Goal: Download file/media

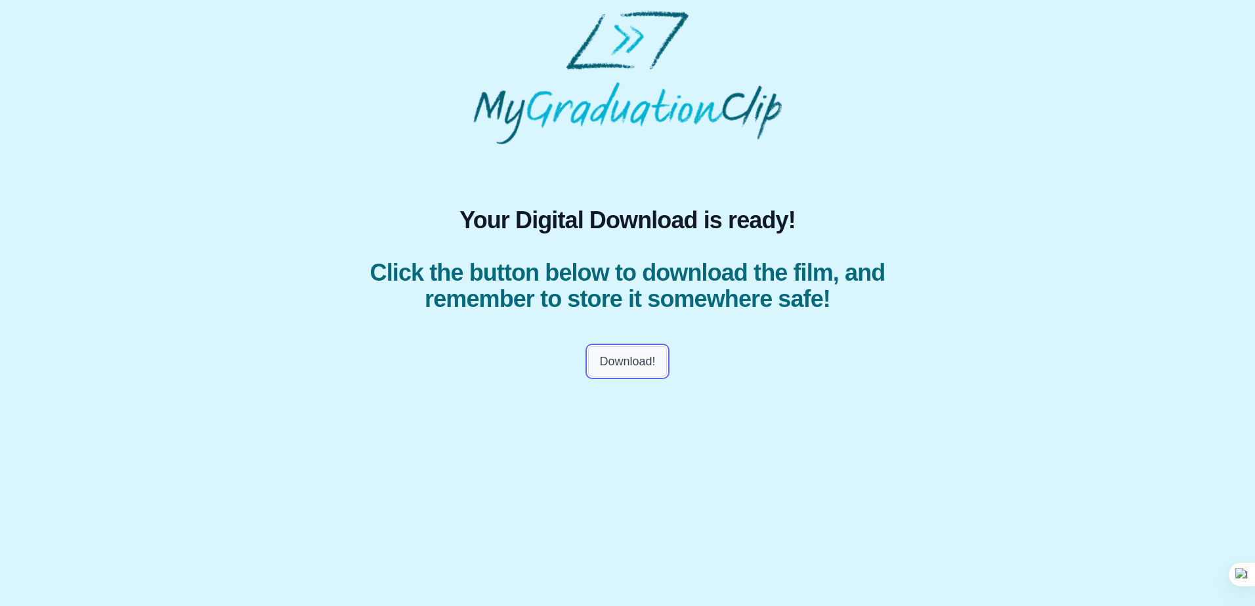
click at [633, 364] on button "Download!" at bounding box center [627, 361] width 78 height 30
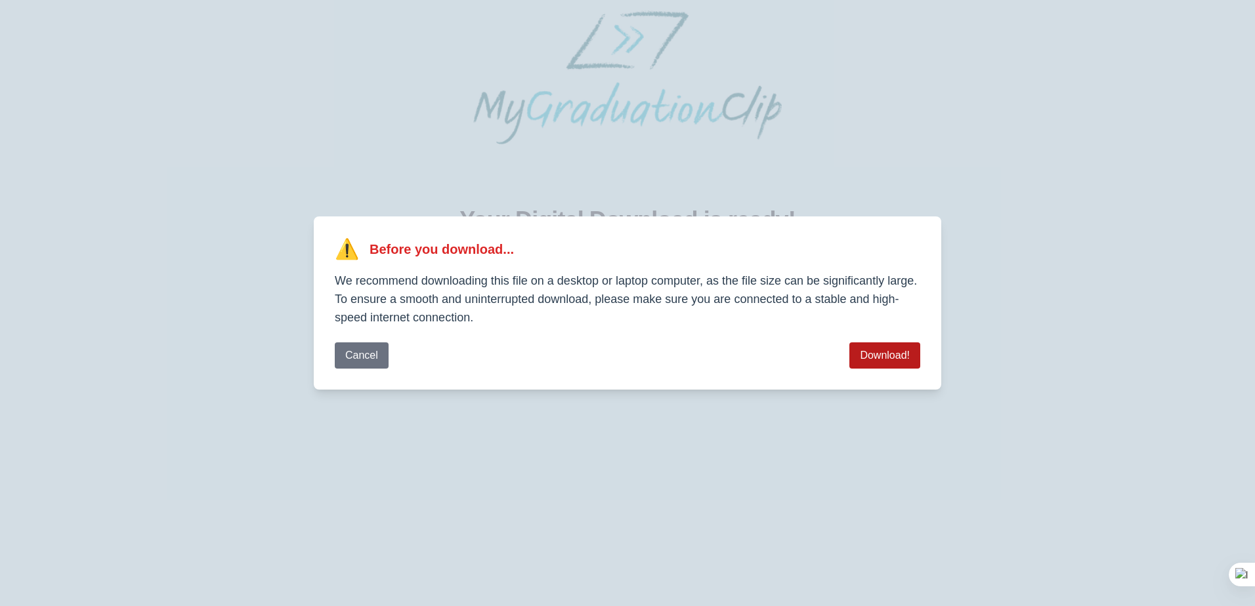
click at [890, 357] on button "Download!" at bounding box center [884, 356] width 71 height 26
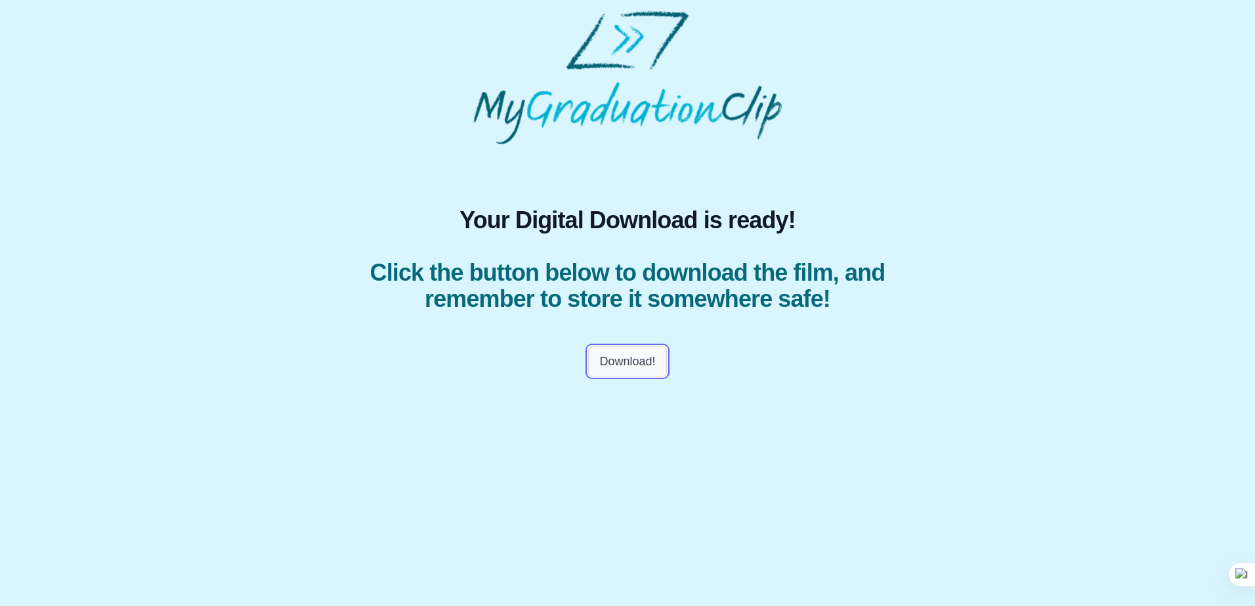
click at [638, 362] on button "Download!" at bounding box center [627, 361] width 78 height 30
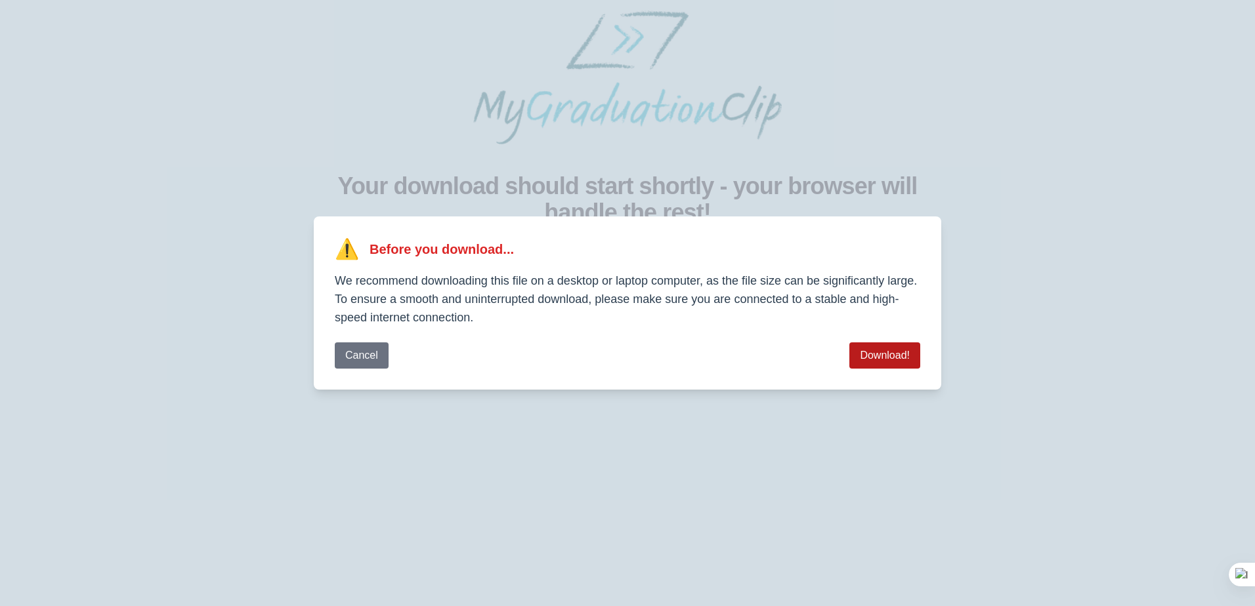
click at [898, 358] on button "Download!" at bounding box center [884, 356] width 71 height 26
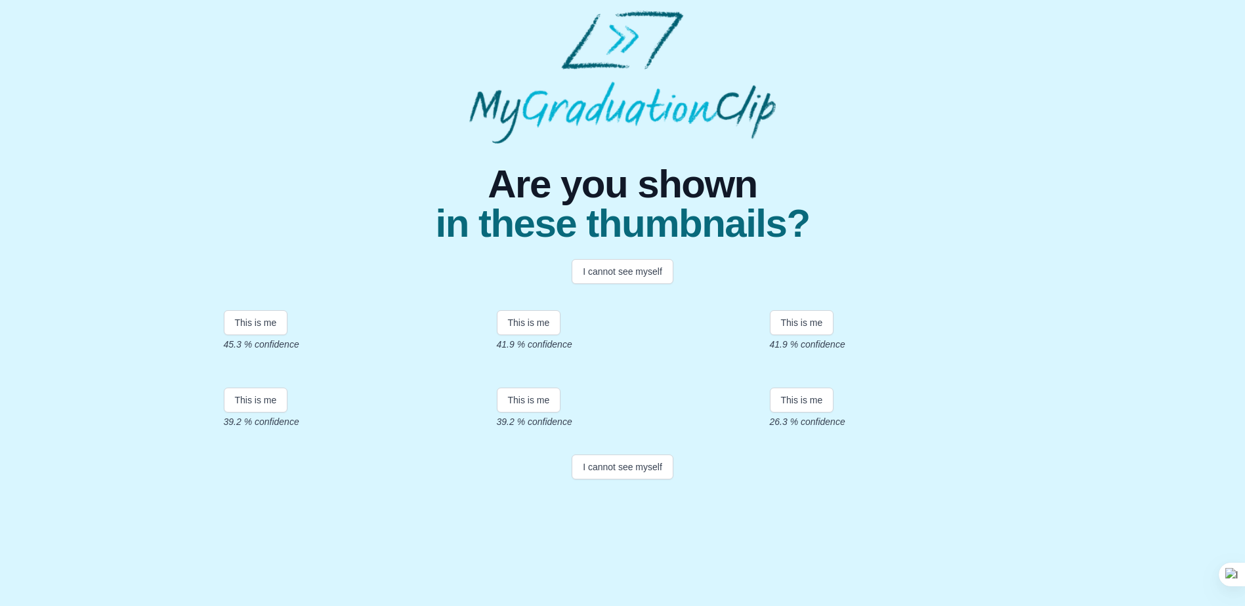
scroll to position [172, 0]
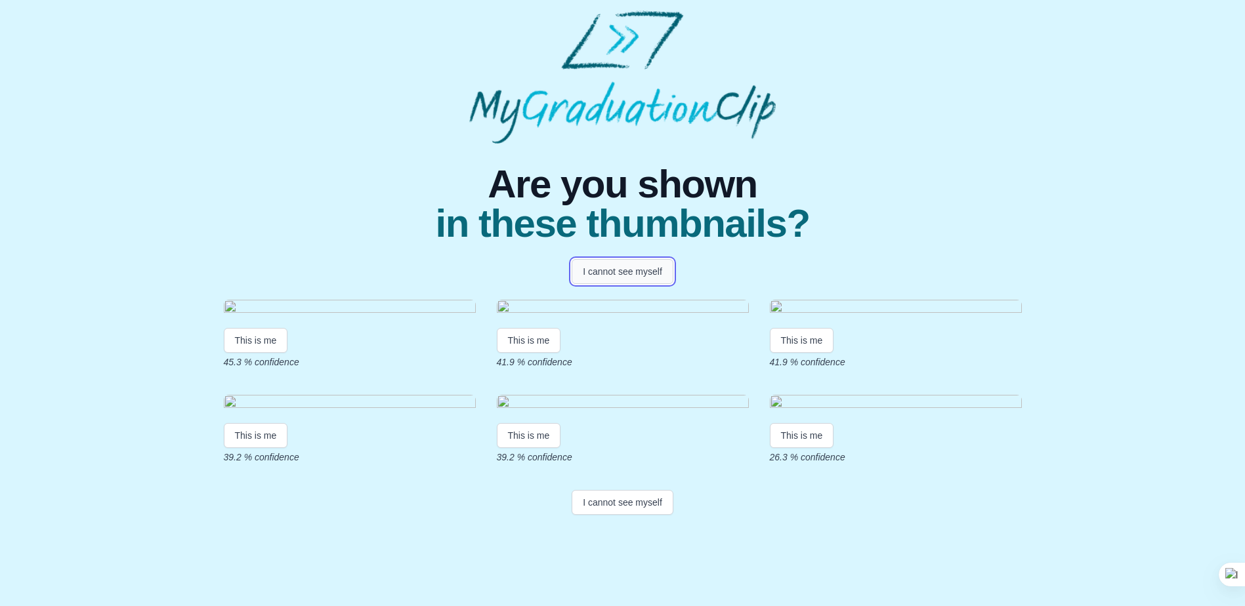
click at [630, 259] on button "I cannot see myself" at bounding box center [622, 271] width 102 height 25
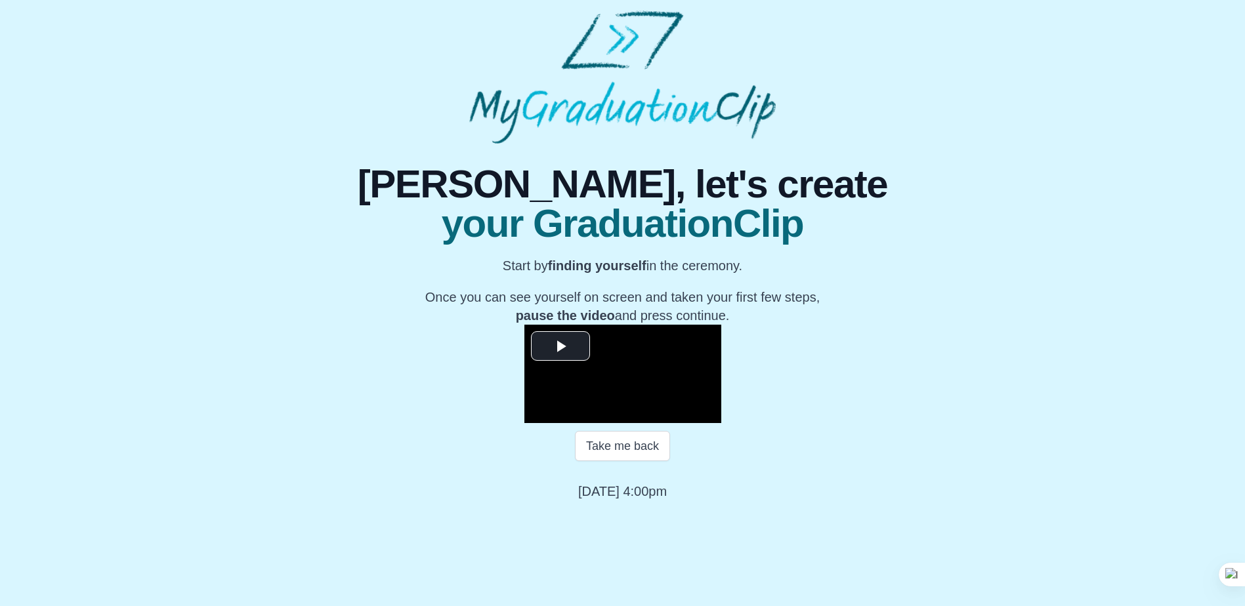
scroll to position [121, 0]
click at [560, 346] on span "Video Player" at bounding box center [560, 346] width 0 height 0
click at [695, 423] on div "Loaded : 0% 38:22 00:09 Progress : 0%" at bounding box center [636, 414] width 118 height 20
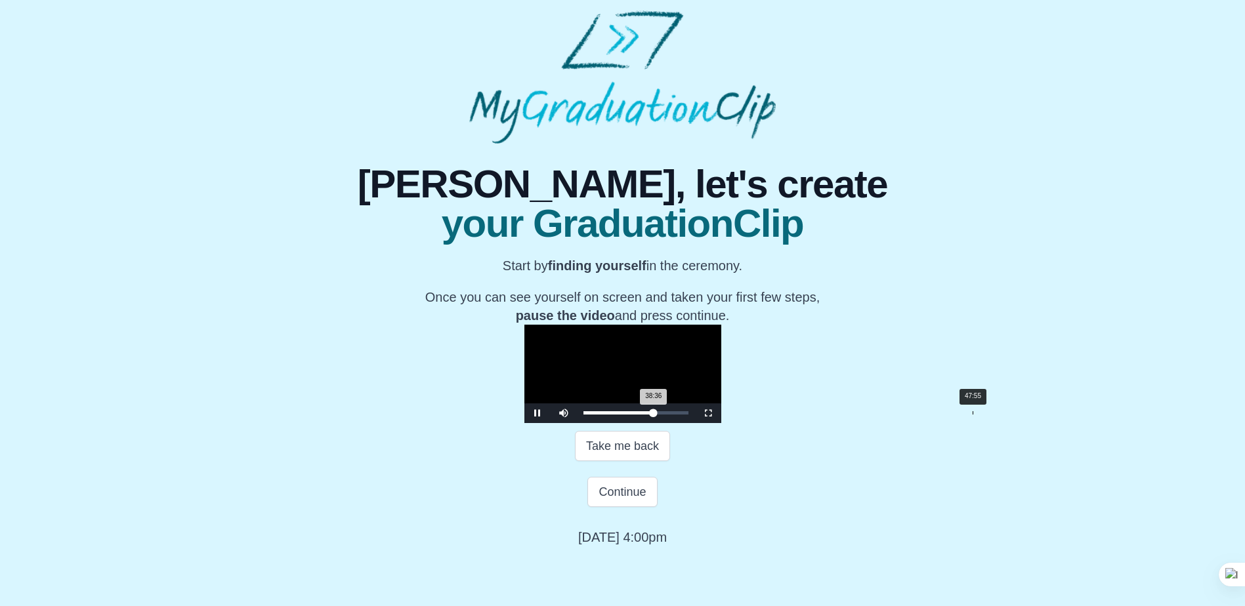
click at [695, 423] on div "Loaded : 0% 47:55 38:36 Progress : 0%" at bounding box center [636, 414] width 118 height 20
click at [695, 423] on div "Loaded : 0% 52:45 52:45 Progress : 0%" at bounding box center [636, 414] width 118 height 20
click at [1029, 415] on div "54:52" at bounding box center [1029, 412] width 1 height 3
click at [688, 415] on div "Loaded : 0% 53:24 54:54 Progress : 0%" at bounding box center [635, 412] width 105 height 3
click at [537, 413] on span "Video Player" at bounding box center [537, 413] width 0 height 0
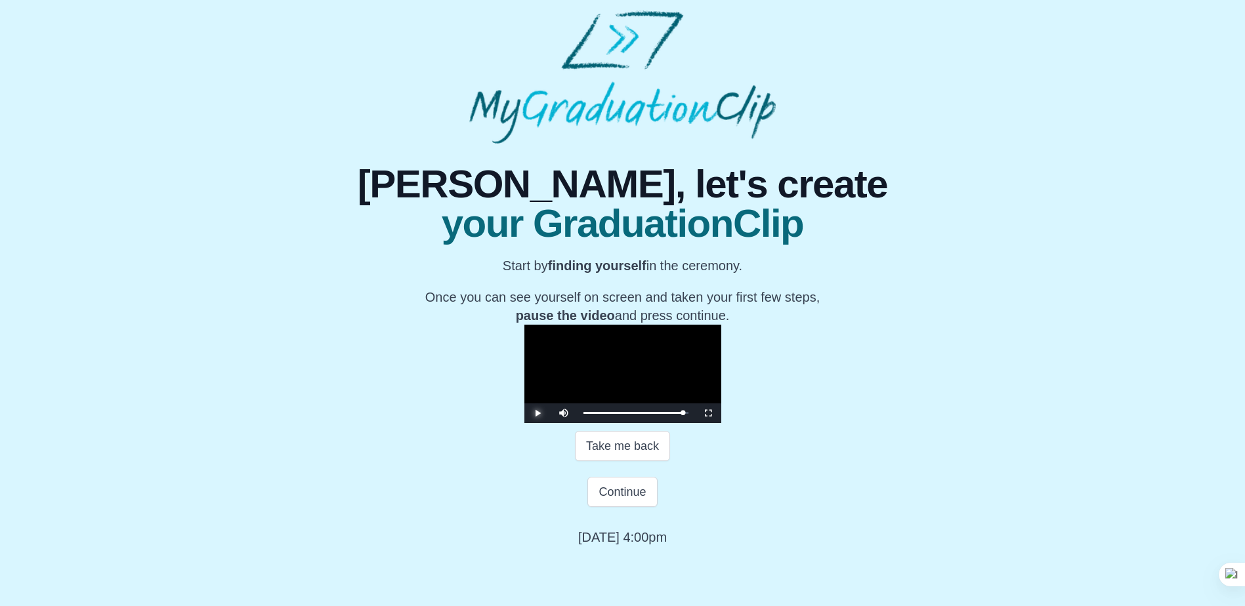
click at [537, 413] on span "Video Player" at bounding box center [537, 413] width 0 height 0
click at [626, 507] on button "Continue" at bounding box center [622, 492] width 70 height 30
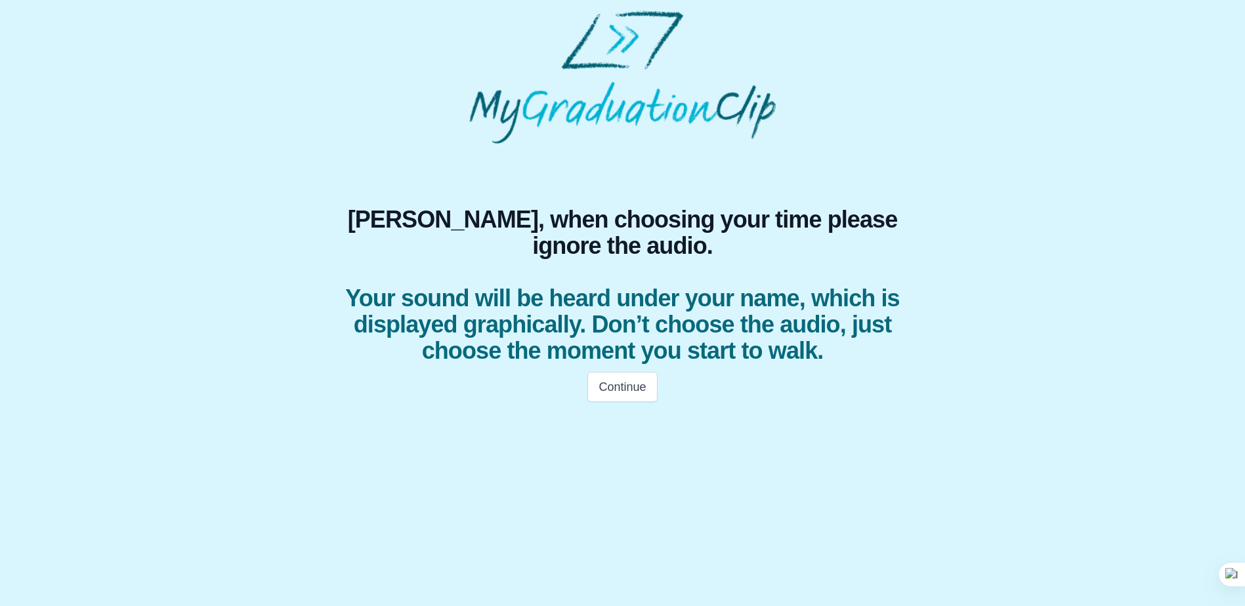
scroll to position [0, 0]
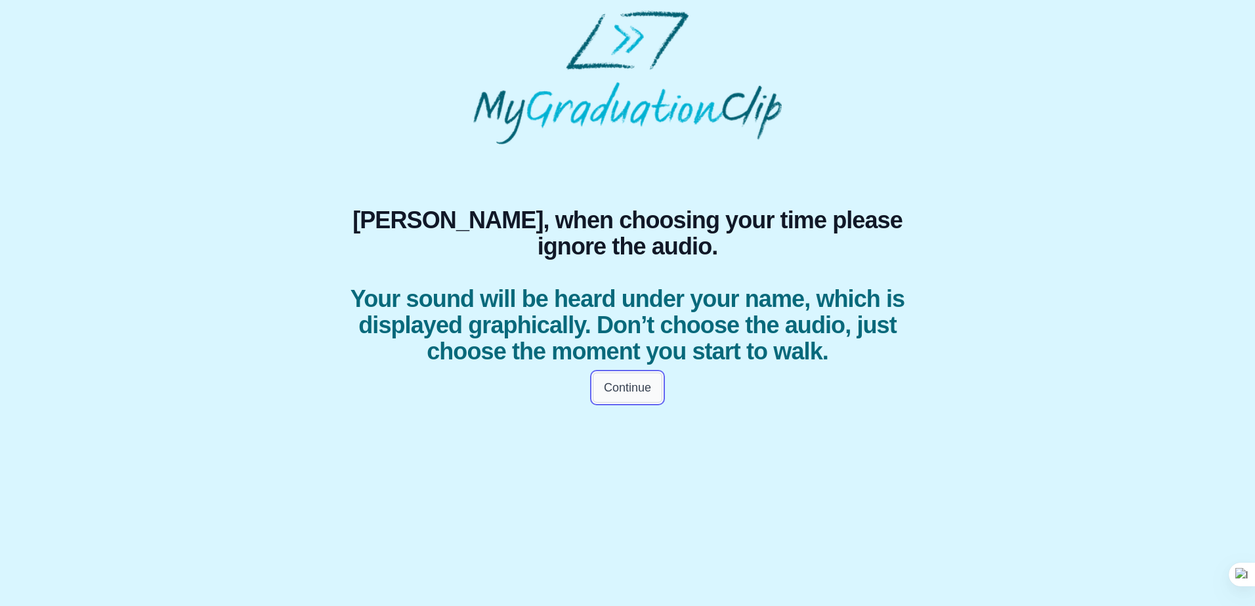
click at [625, 403] on button "Continue" at bounding box center [627, 388] width 70 height 30
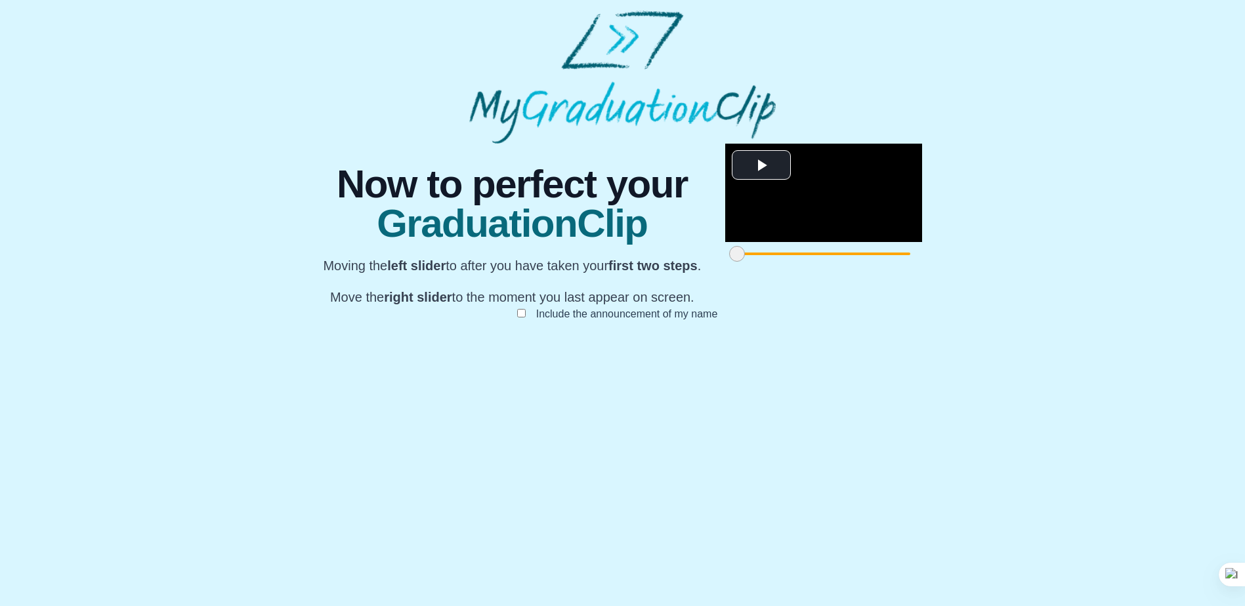
scroll to position [90, 0]
click at [761, 165] on span "Video Player" at bounding box center [761, 165] width 0 height 0
click at [725, 238] on video "Video Player" at bounding box center [823, 193] width 197 height 98
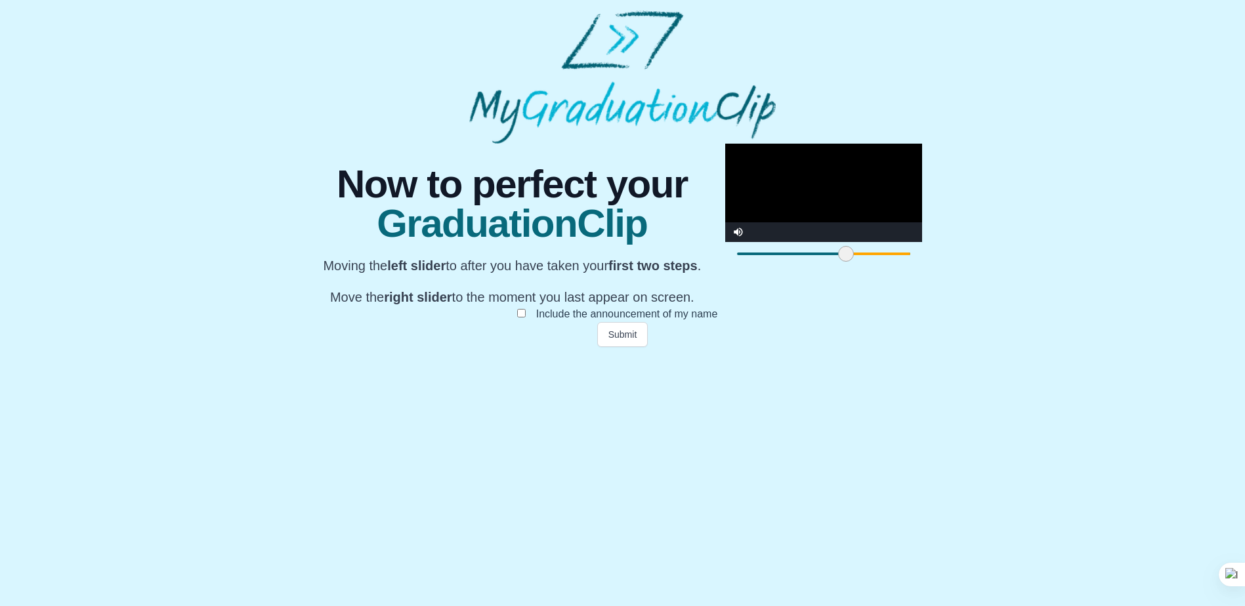
drag, startPoint x: 354, startPoint y: 542, endPoint x: 463, endPoint y: 542, distance: 108.9
click at [838, 262] on span at bounding box center [846, 254] width 16 height 16
click at [837, 262] on span at bounding box center [845, 254] width 16 height 16
click at [623, 347] on button "Submit" at bounding box center [622, 334] width 51 height 25
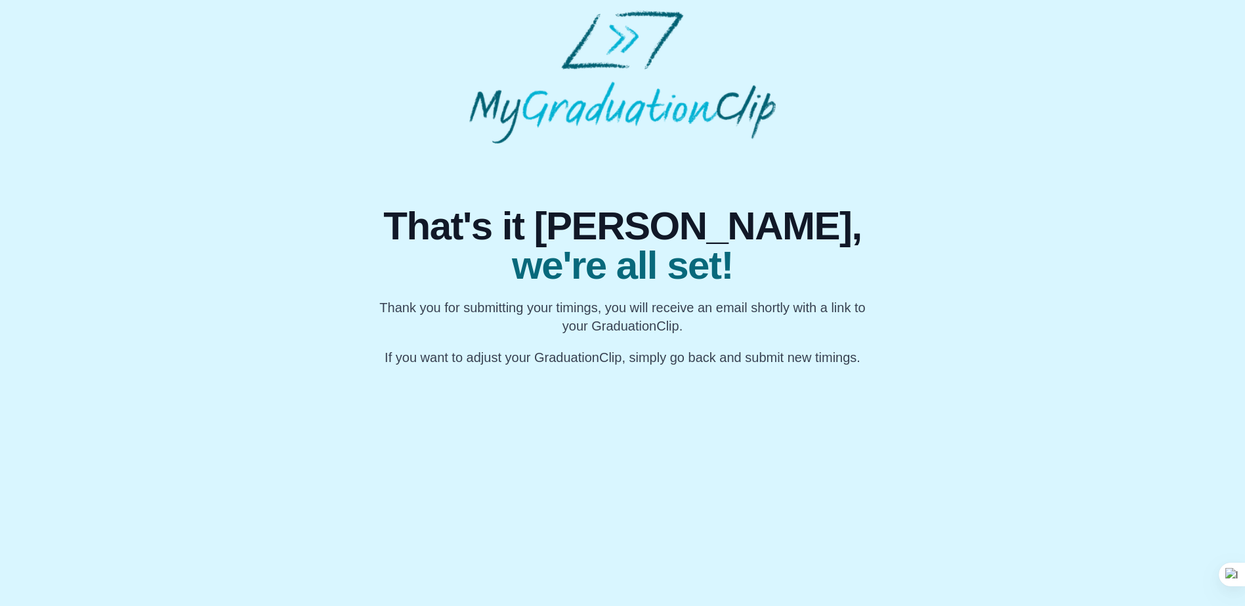
scroll to position [0, 0]
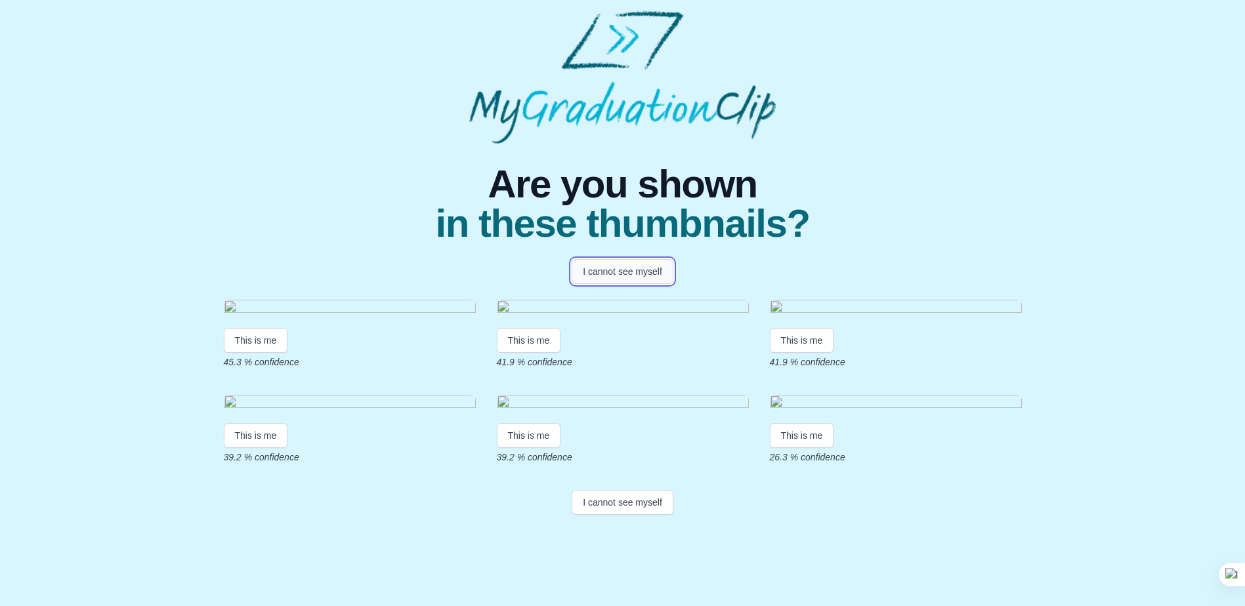
click at [634, 268] on button "I cannot see myself" at bounding box center [622, 271] width 102 height 25
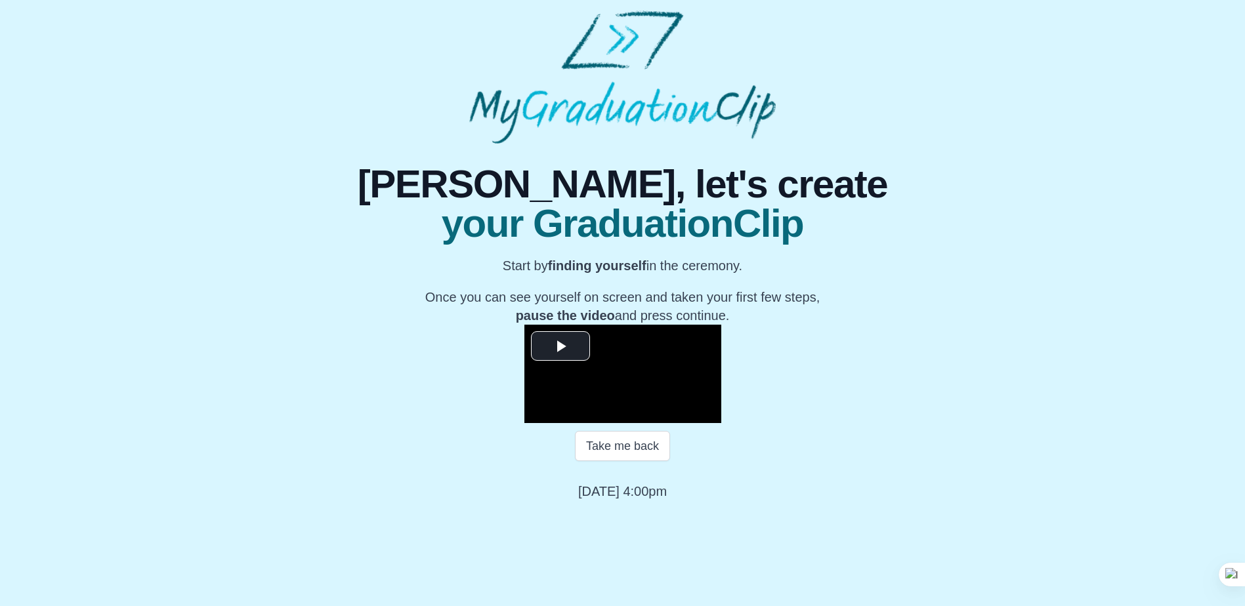
scroll to position [121, 0]
click at [560, 346] on span "Video Player" at bounding box center [560, 346] width 0 height 0
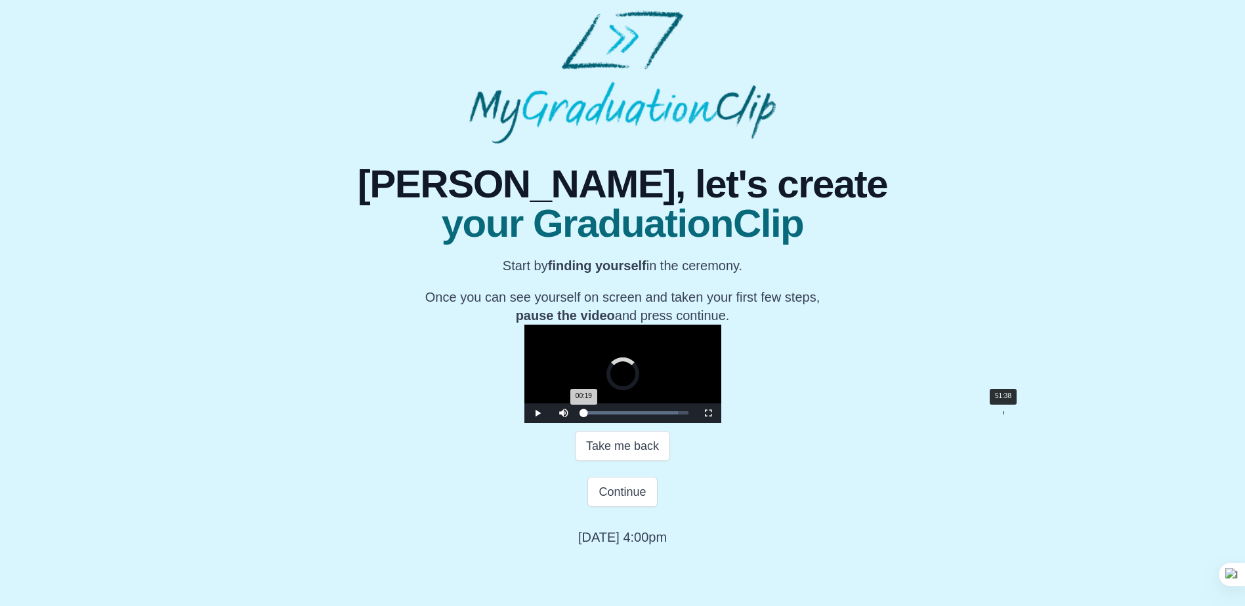
drag, startPoint x: 405, startPoint y: 509, endPoint x: 821, endPoint y: 514, distance: 416.7
click at [695, 423] on div "Loaded : 0% 51:38 00:19 Progress : 0%" at bounding box center [636, 414] width 118 height 20
drag, startPoint x: 820, startPoint y: 509, endPoint x: 837, endPoint y: 509, distance: 17.7
click at [681, 415] on div "53:34 Progress : 0%" at bounding box center [632, 412] width 98 height 3
click at [1029, 415] on div "54:52" at bounding box center [1029, 412] width 1 height 3
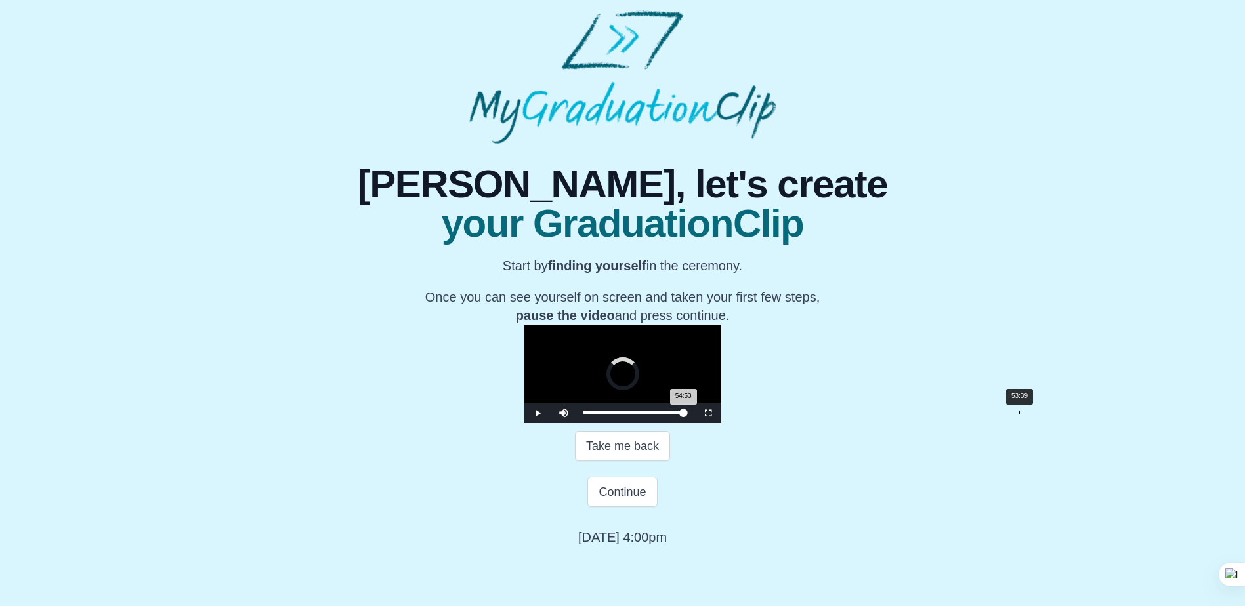
click at [688, 415] on div "Loaded : 0% 53:39 54:53 Progress : 0%" at bounding box center [635, 412] width 105 height 3
click at [537, 413] on span "Video Player" at bounding box center [537, 413] width 0 height 0
click at [626, 507] on button "Continue" at bounding box center [622, 492] width 70 height 30
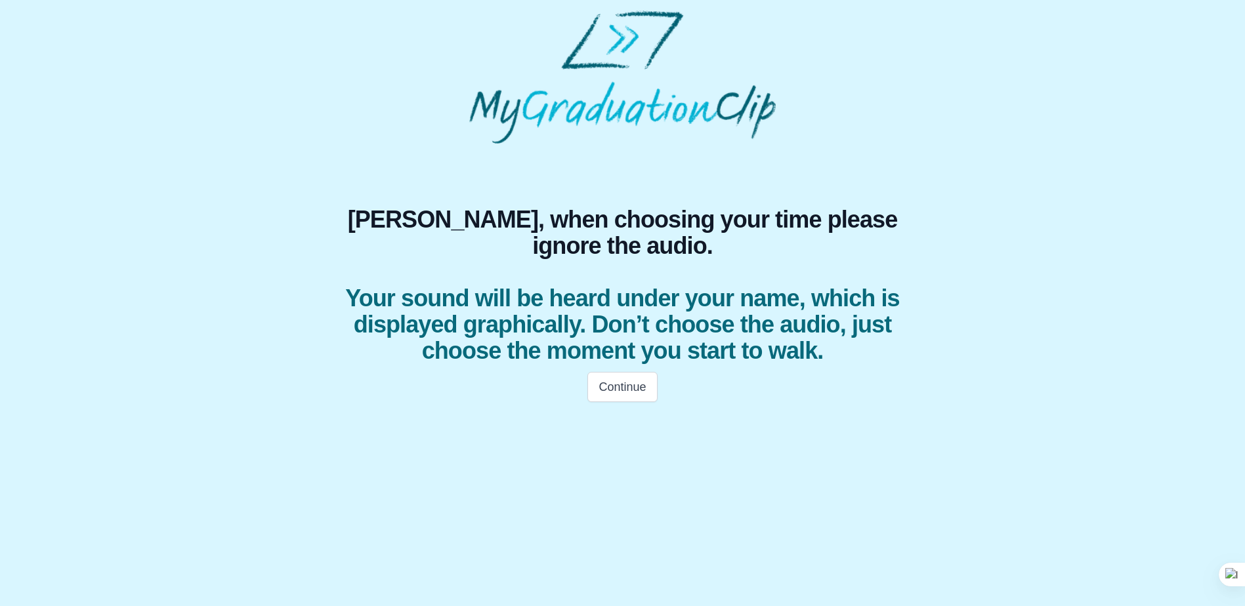
scroll to position [0, 0]
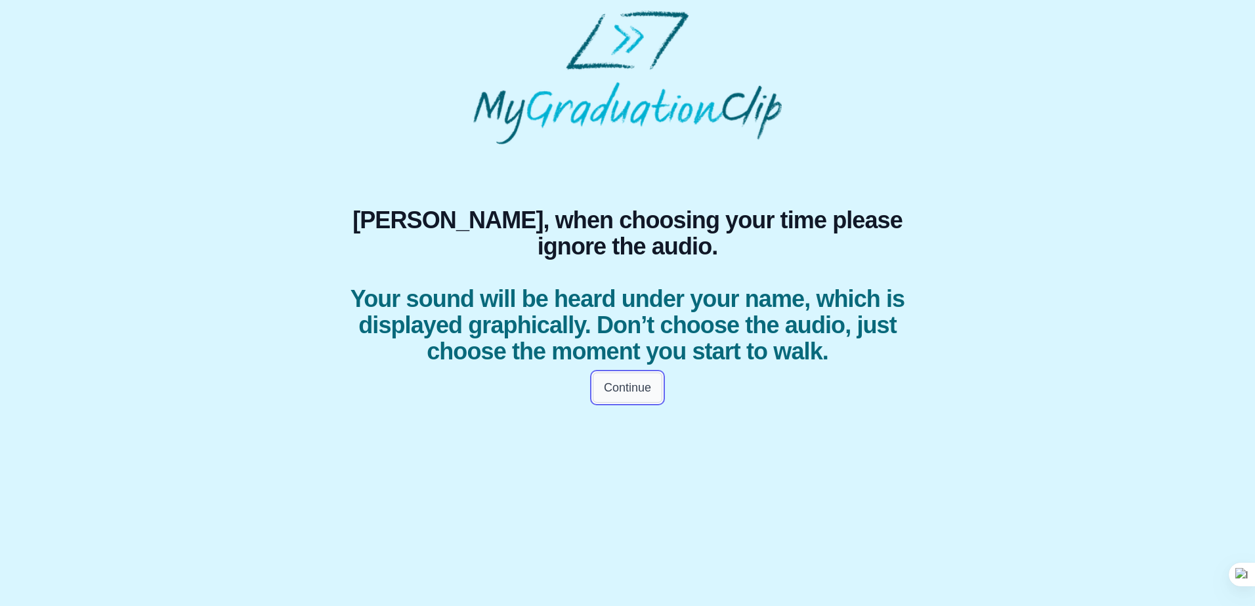
click at [622, 403] on button "Continue" at bounding box center [627, 388] width 70 height 30
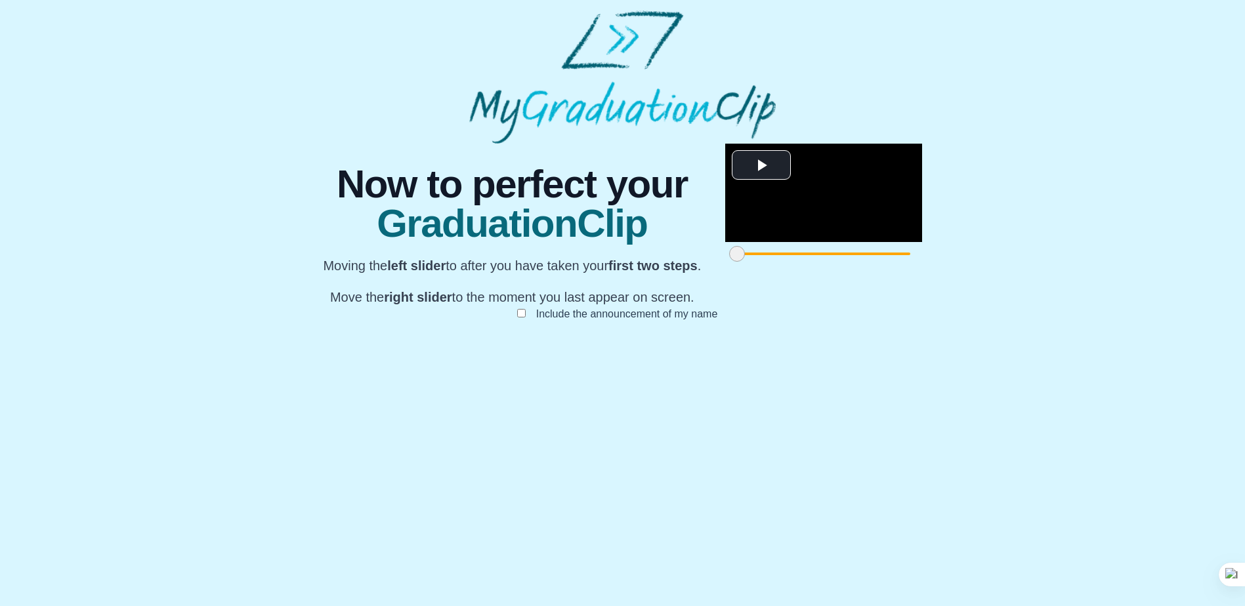
scroll to position [90, 0]
drag, startPoint x: 357, startPoint y: 545, endPoint x: 848, endPoint y: 545, distance: 490.8
click at [1220, 262] on span at bounding box center [1228, 254] width 16 height 16
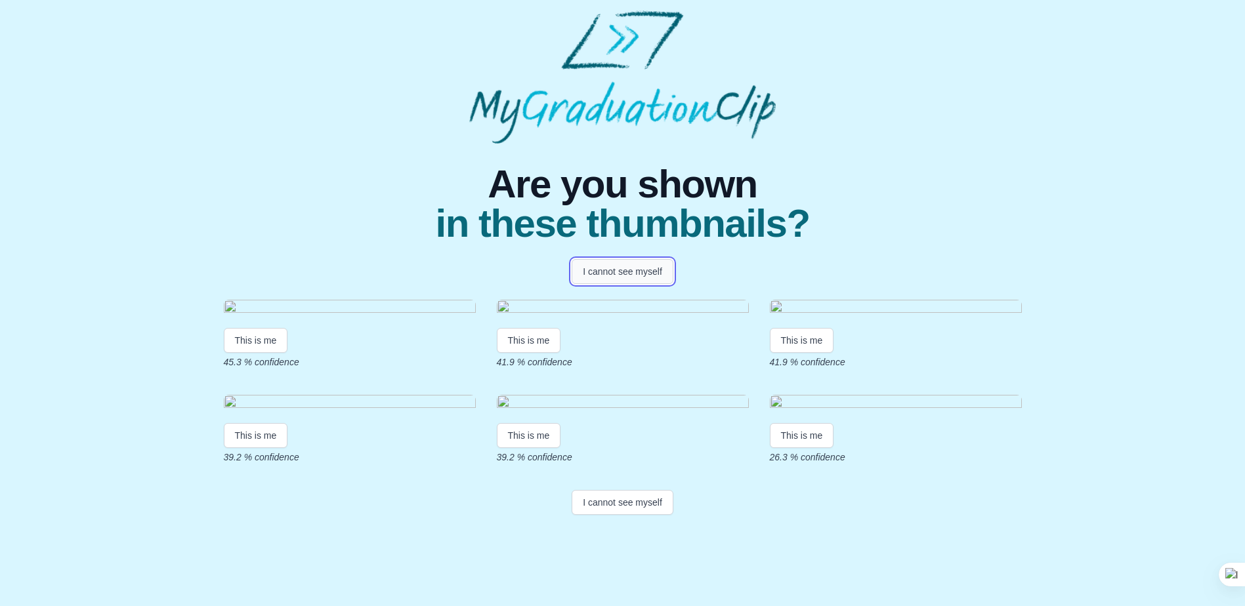
click at [616, 278] on button "I cannot see myself" at bounding box center [622, 271] width 102 height 25
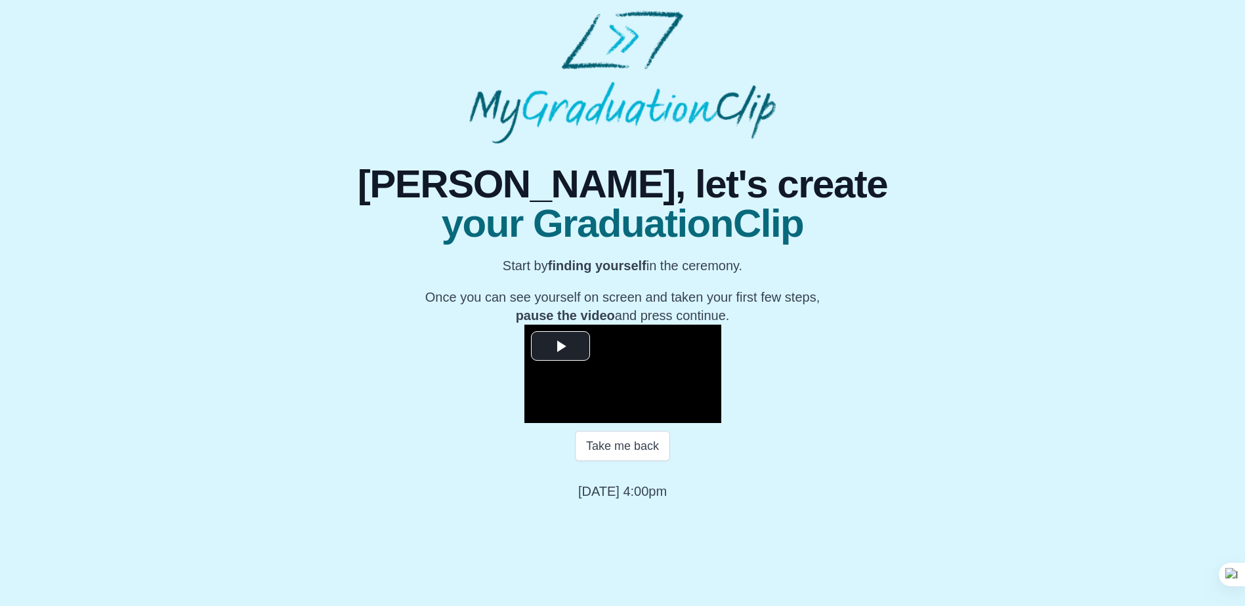
scroll to position [121, 0]
click at [560, 346] on span "Video Player" at bounding box center [560, 346] width 0 height 0
click at [695, 423] on div "Loaded : 0% 53:00 00:01 Progress : 0%" at bounding box center [636, 414] width 118 height 20
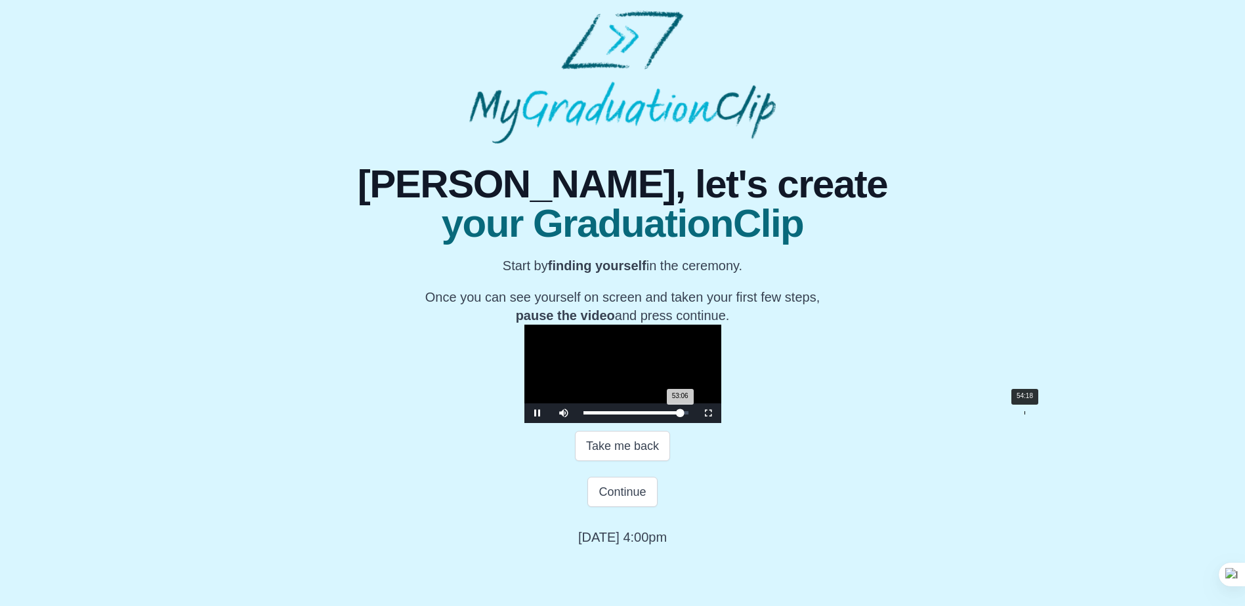
click at [695, 423] on div "Loaded : 0% 54:18 53:06 Progress : 0%" at bounding box center [636, 414] width 118 height 20
click at [688, 415] on div "Loaded : 0% 54:03 54:03 Progress : 0%" at bounding box center [635, 412] width 105 height 3
click at [688, 415] on div "Loaded : 0% 55:11 55:06 Progress : 0%" at bounding box center [635, 412] width 105 height 3
click at [1026, 415] on div "54:27" at bounding box center [1026, 412] width 1 height 3
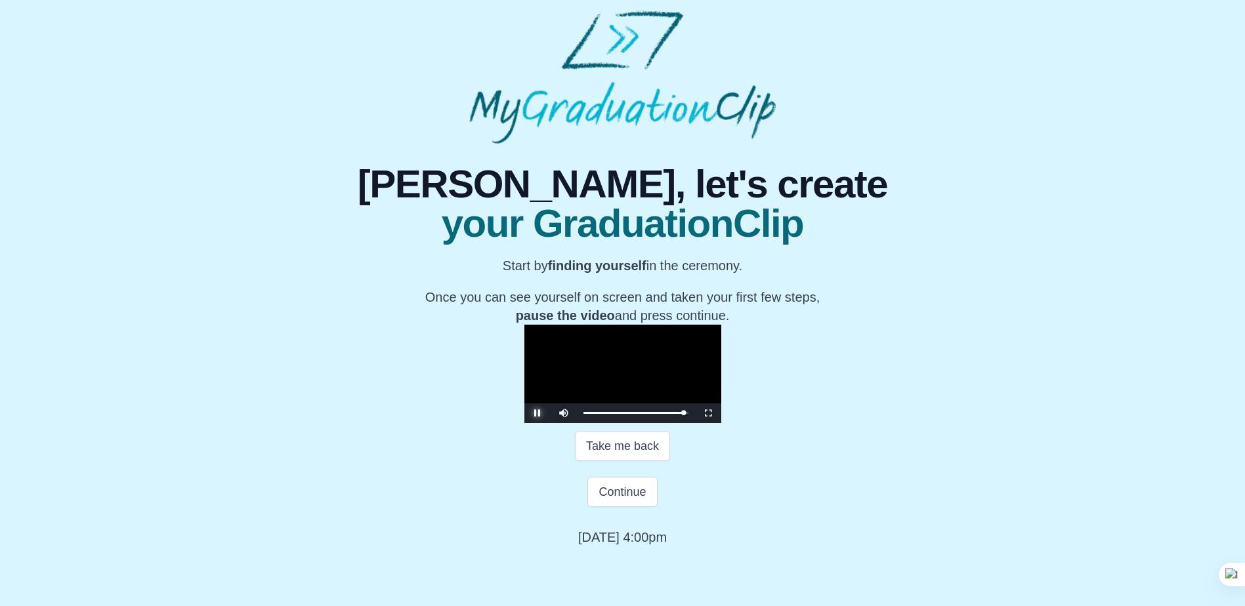
click at [537, 413] on span "Video Player" at bounding box center [537, 413] width 0 height 0
click at [631, 507] on button "Continue" at bounding box center [622, 492] width 70 height 30
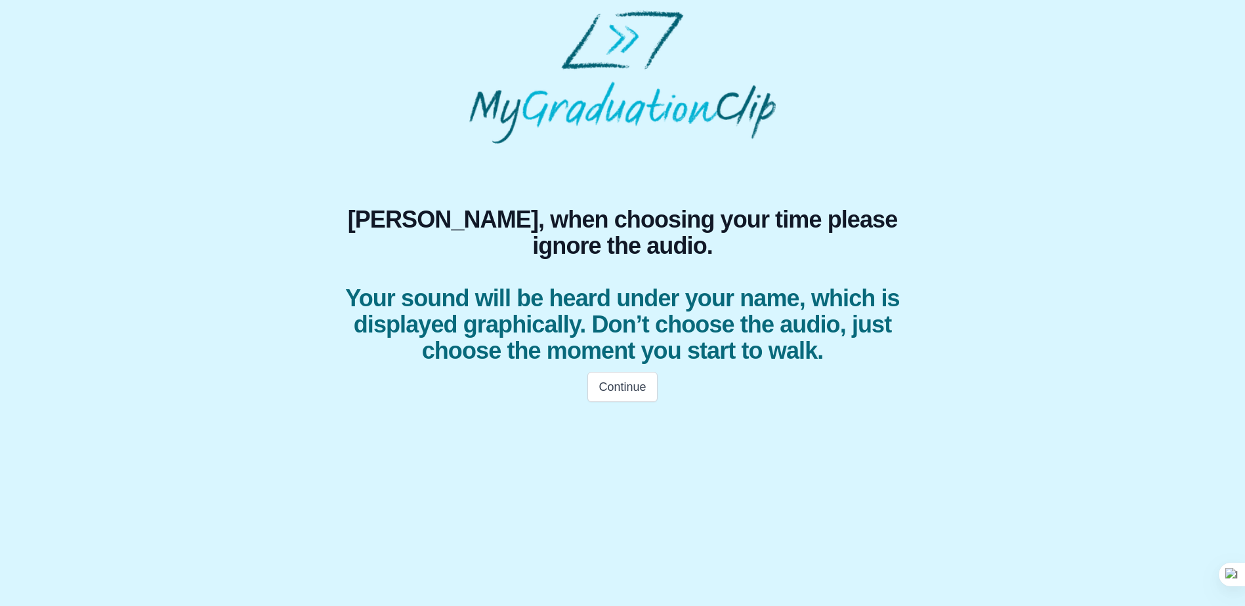
scroll to position [0, 0]
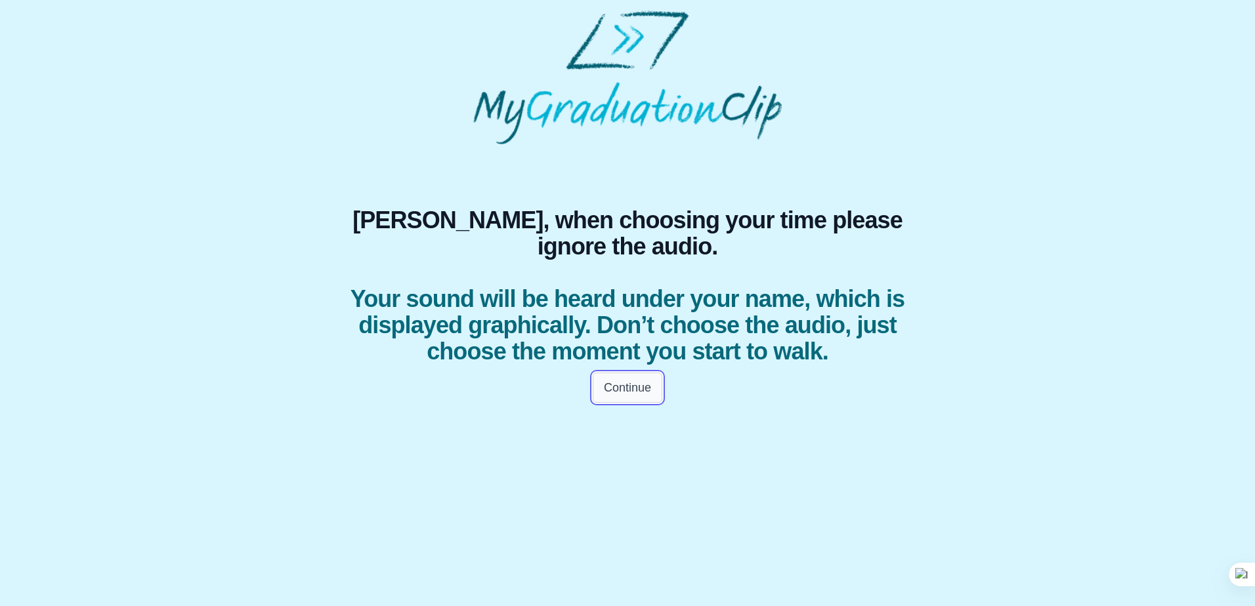
click at [631, 403] on button "Continue" at bounding box center [627, 388] width 70 height 30
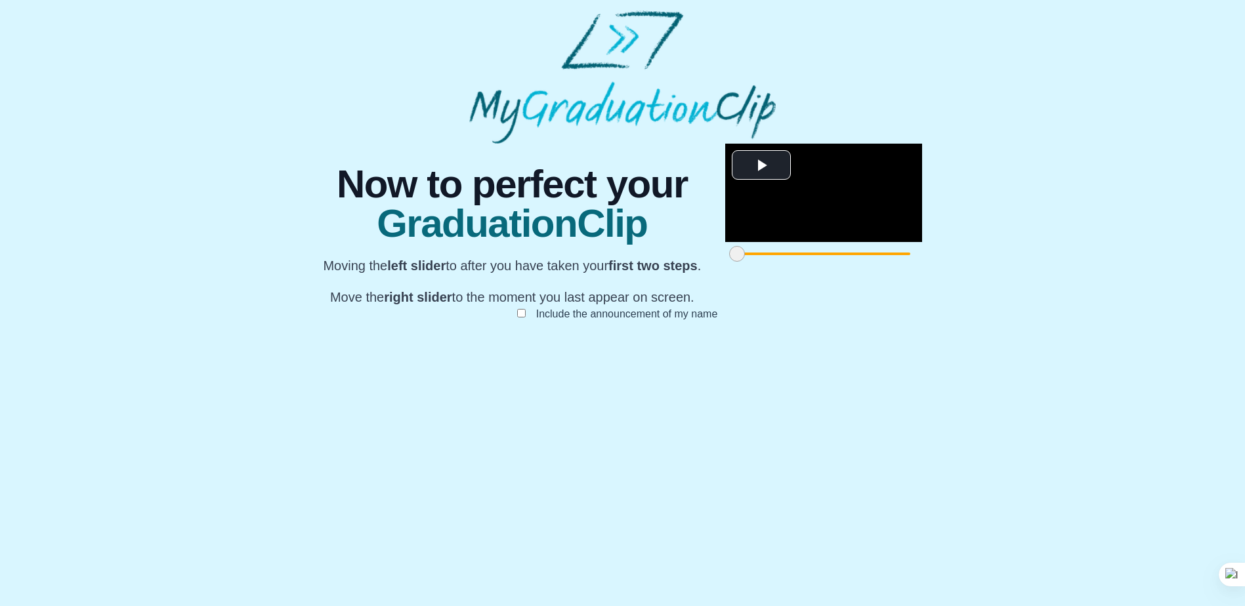
scroll to position [90, 0]
drag, startPoint x: 357, startPoint y: 545, endPoint x: 367, endPoint y: 539, distance: 12.4
click at [739, 262] on span at bounding box center [747, 254] width 16 height 16
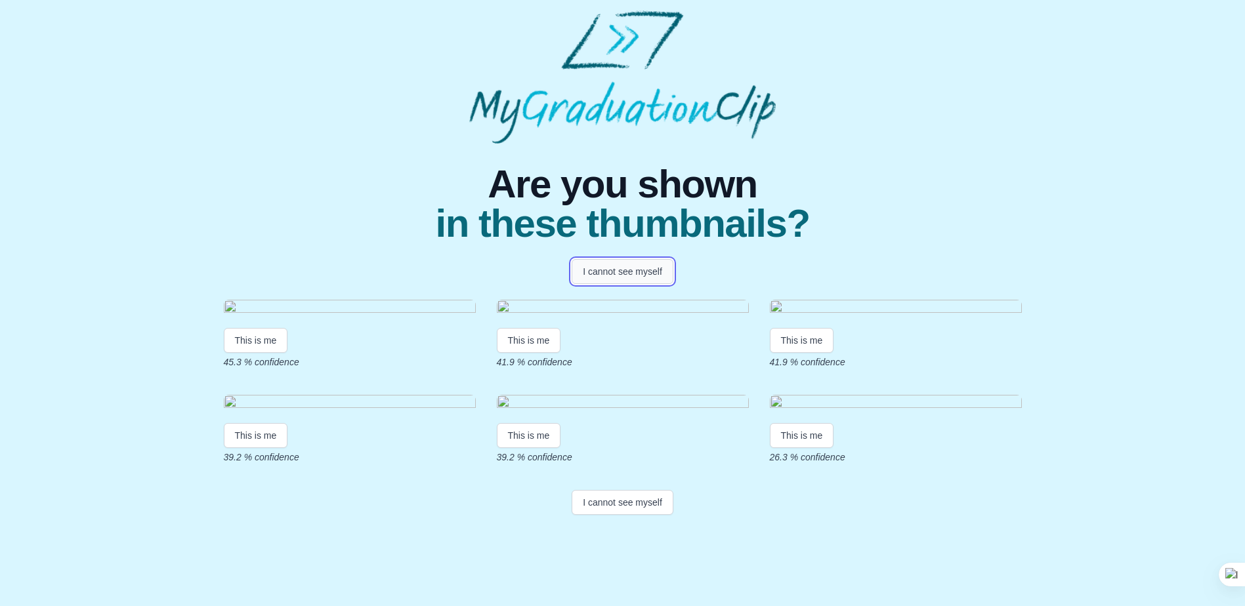
click at [606, 279] on button "I cannot see myself" at bounding box center [622, 271] width 102 height 25
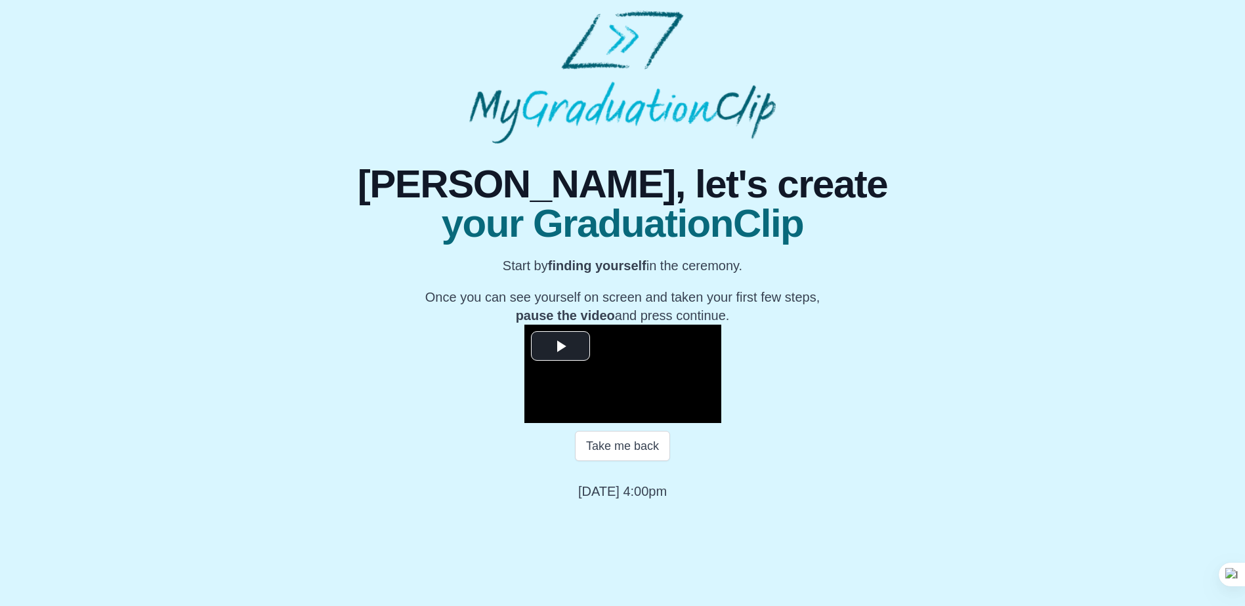
scroll to position [121, 0]
click at [560, 346] on span "Video Player" at bounding box center [560, 346] width 0 height 0
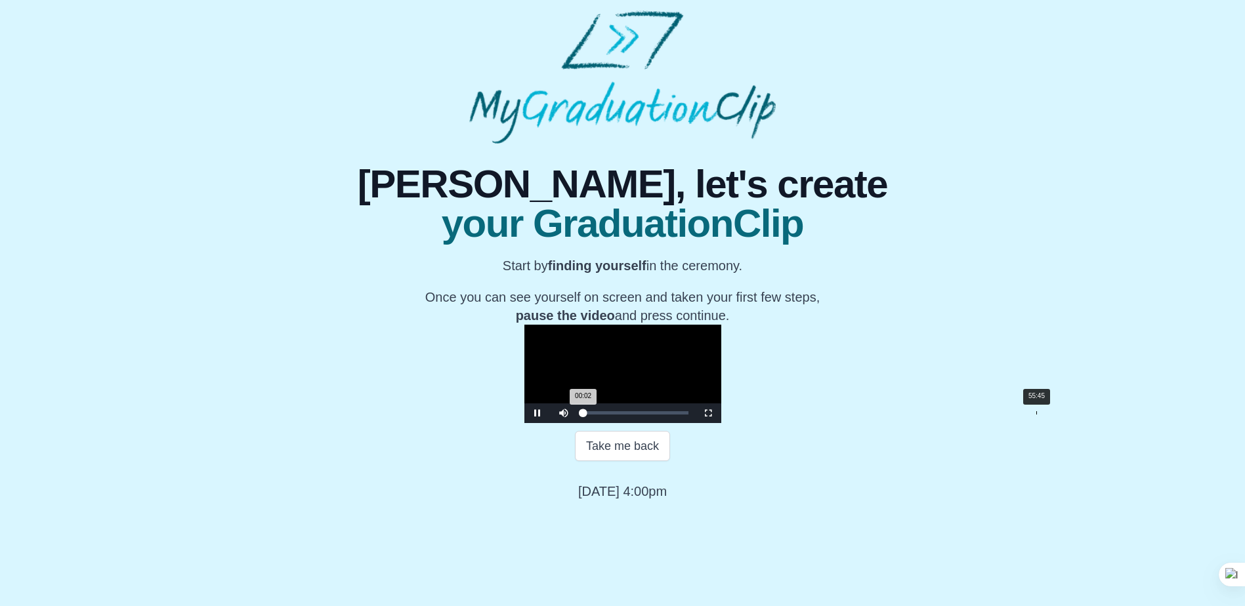
click at [695, 423] on div "Loaded : 0% 55:45 00:02 Progress : 0%" at bounding box center [636, 414] width 118 height 20
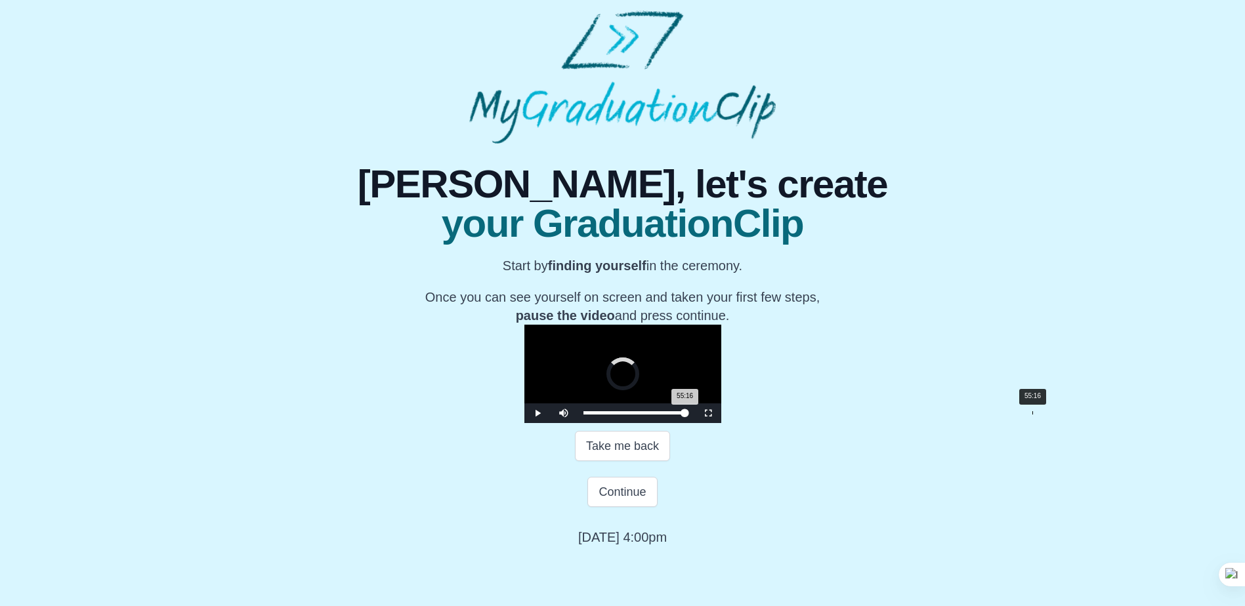
click at [685, 415] on div "55:16 Progress : 0%" at bounding box center [634, 412] width 102 height 3
click at [684, 415] on div "55:01 Progress : 0%" at bounding box center [633, 412] width 101 height 3
click at [688, 415] on div "Loaded : 0% 53:44 53:39 Progress : 0%" at bounding box center [635, 412] width 105 height 3
click at [688, 415] on div "Loaded : 0% 54:22 54:22 Progress : 0%" at bounding box center [635, 412] width 105 height 3
click at [684, 415] on div "54:56 Progress : 0%" at bounding box center [633, 412] width 100 height 3
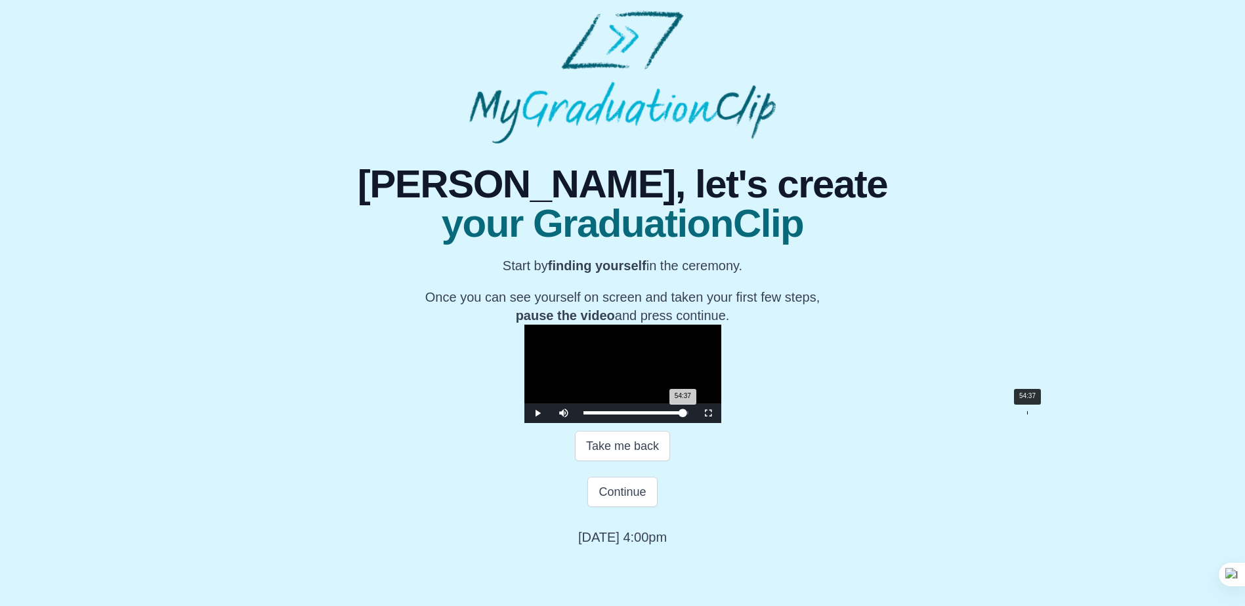
click at [683, 415] on div "54:37 Progress : 0%" at bounding box center [633, 412] width 100 height 3
click at [537, 413] on span "Video Player" at bounding box center [537, 413] width 0 height 0
click at [617, 507] on button "Continue" at bounding box center [622, 492] width 70 height 30
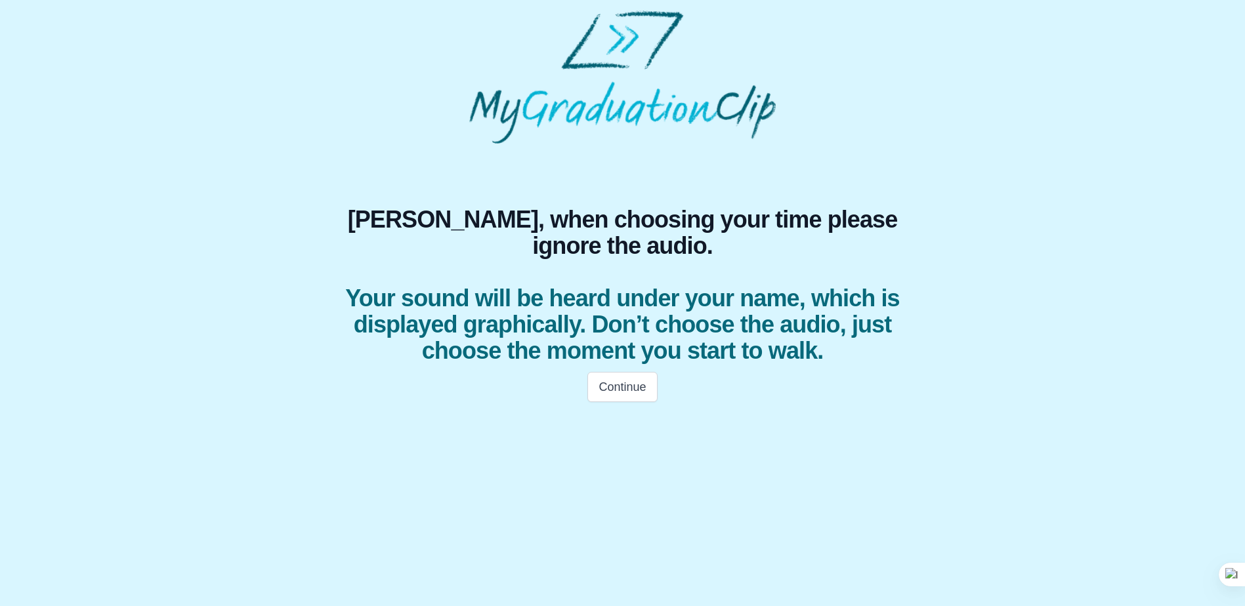
scroll to position [0, 0]
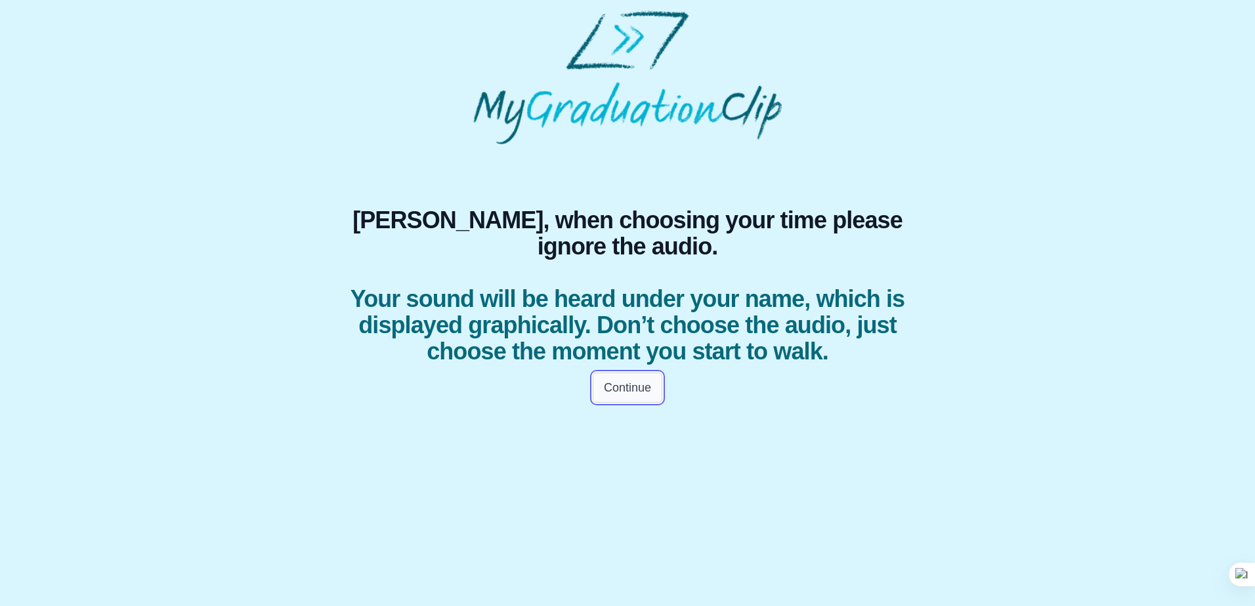
click at [627, 403] on button "Continue" at bounding box center [627, 388] width 70 height 30
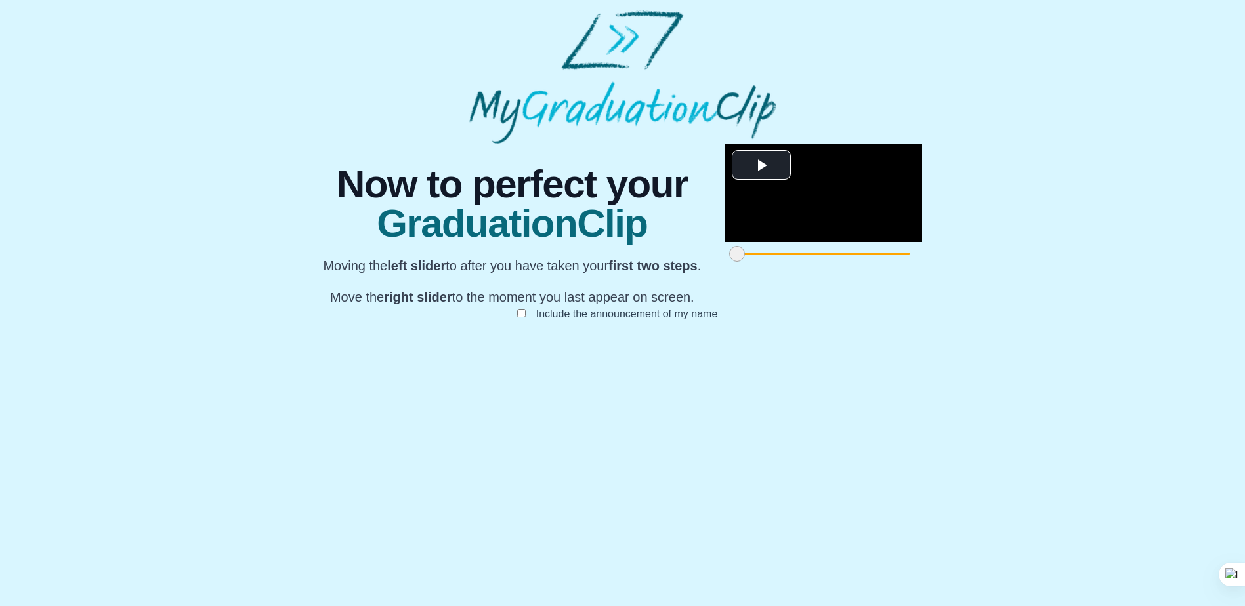
scroll to position [90, 0]
drag, startPoint x: 355, startPoint y: 545, endPoint x: 573, endPoint y: 547, distance: 217.8
click at [947, 262] on span at bounding box center [955, 254] width 16 height 16
drag, startPoint x: 892, startPoint y: 545, endPoint x: 899, endPoint y: 545, distance: 7.2
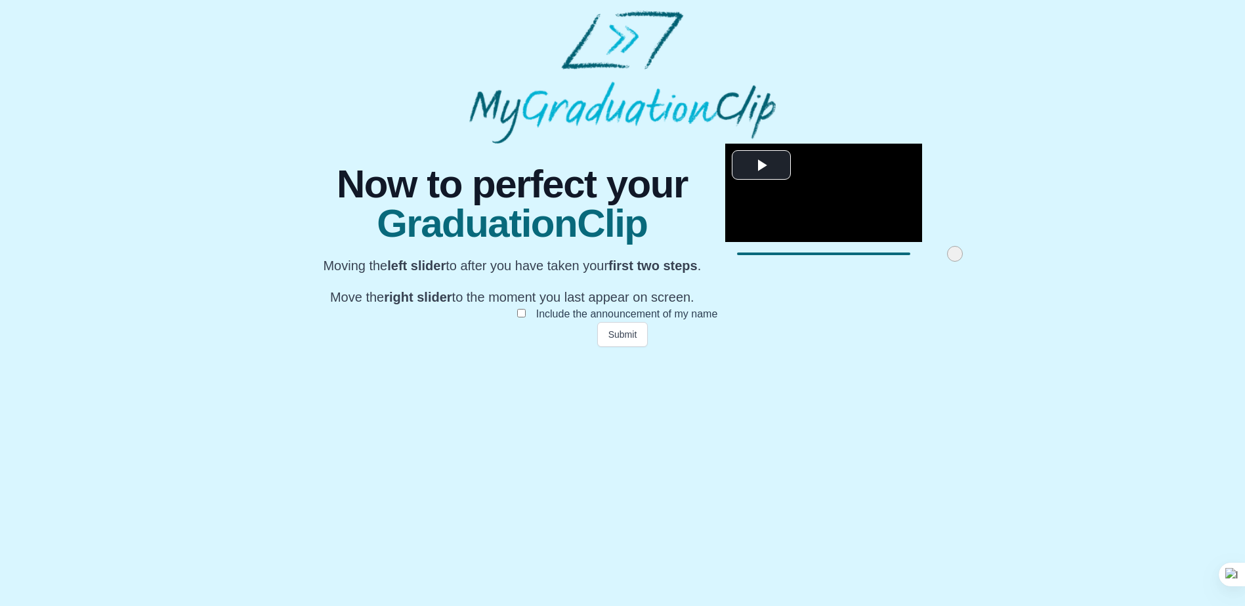
drag, startPoint x: 890, startPoint y: 545, endPoint x: 921, endPoint y: 553, distance: 32.5
click at [921, 347] on div "**********" at bounding box center [622, 245] width 623 height 203
drag, startPoint x: 574, startPoint y: 543, endPoint x: 755, endPoint y: 545, distance: 180.4
click at [1127, 262] on span at bounding box center [1135, 254] width 16 height 16
drag, startPoint x: 890, startPoint y: 545, endPoint x: 900, endPoint y: 545, distance: 9.8
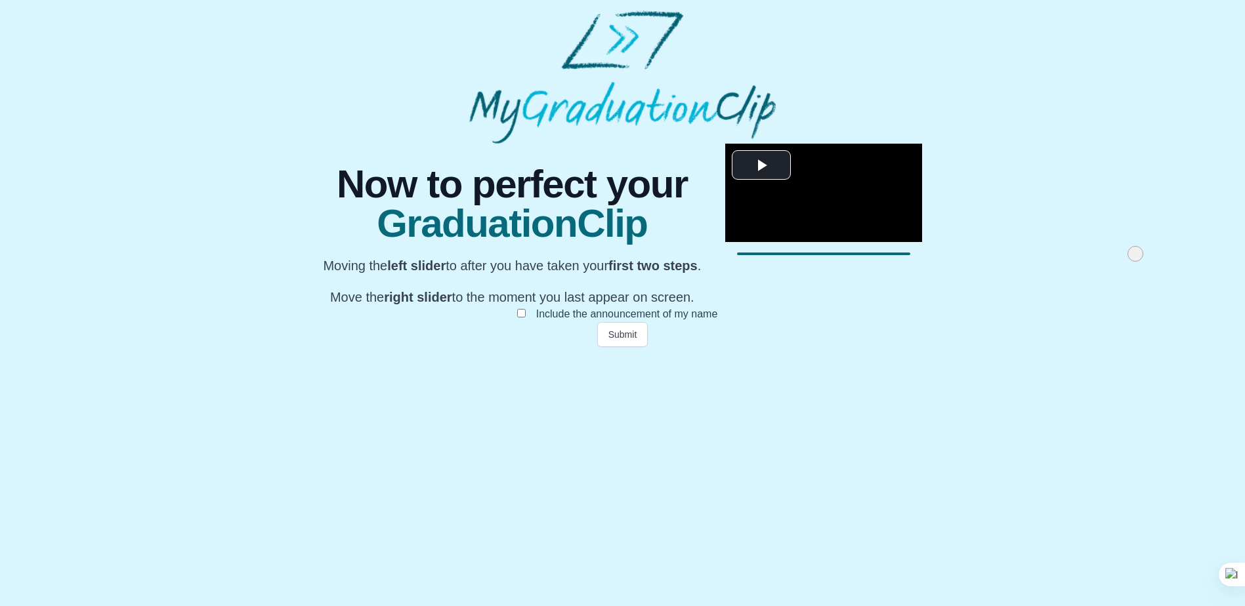
drag, startPoint x: 753, startPoint y: 545, endPoint x: 715, endPoint y: 542, distance: 38.2
click at [1089, 262] on span at bounding box center [1097, 254] width 16 height 16
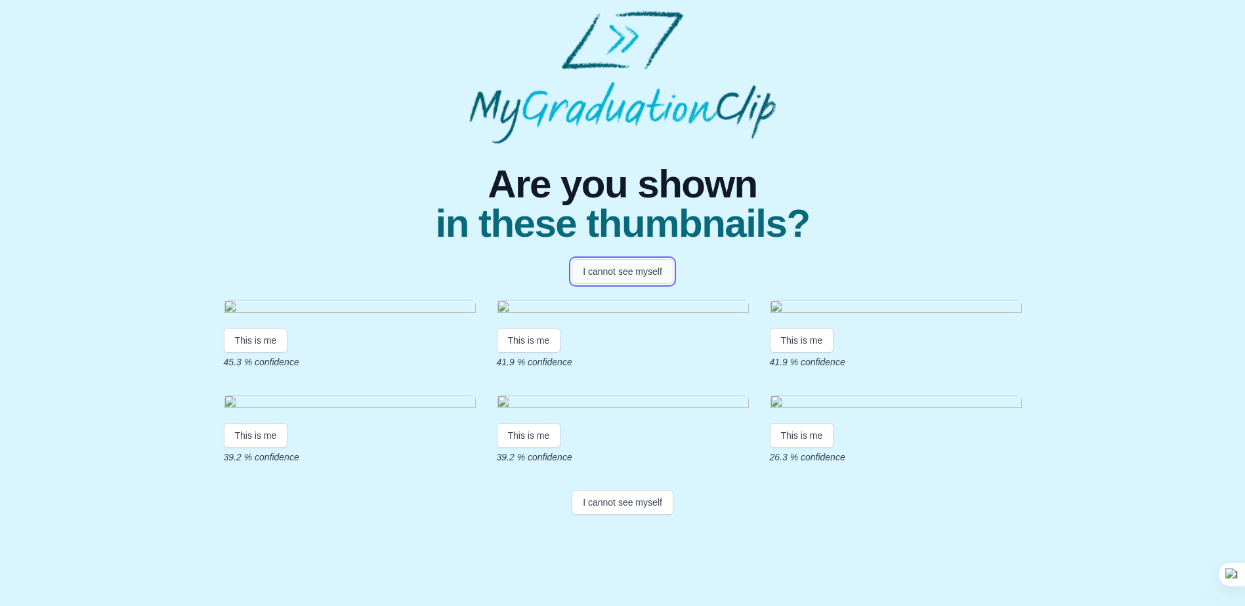
click at [608, 278] on button "I cannot see myself" at bounding box center [622, 271] width 102 height 25
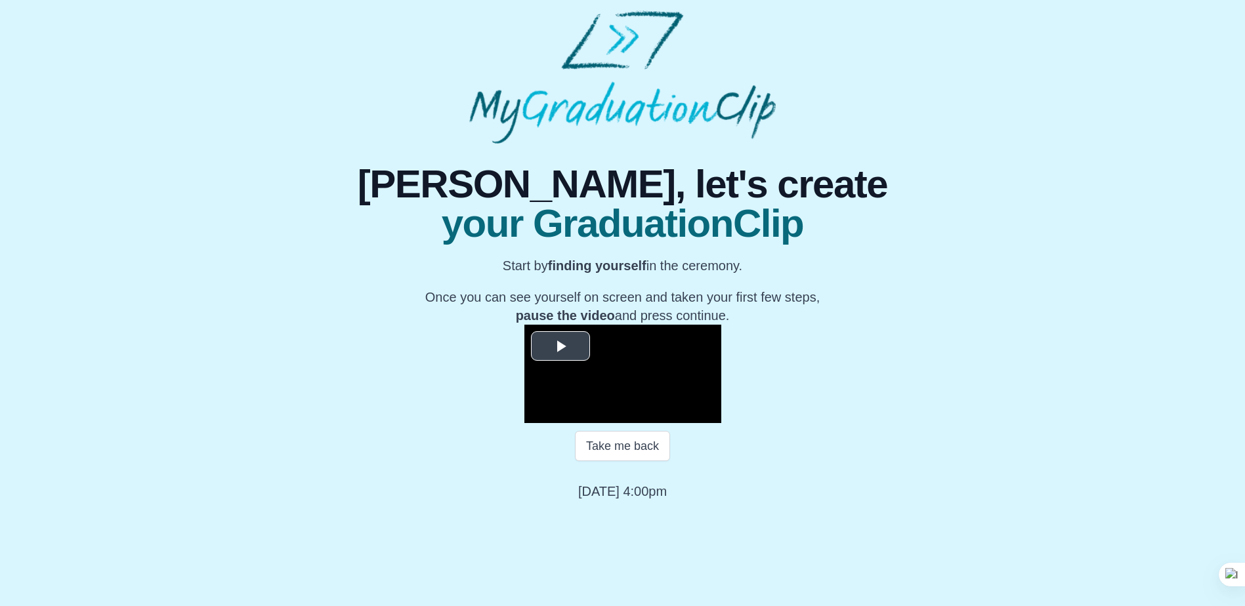
click at [560, 346] on span "Video Player" at bounding box center [560, 346] width 0 height 0
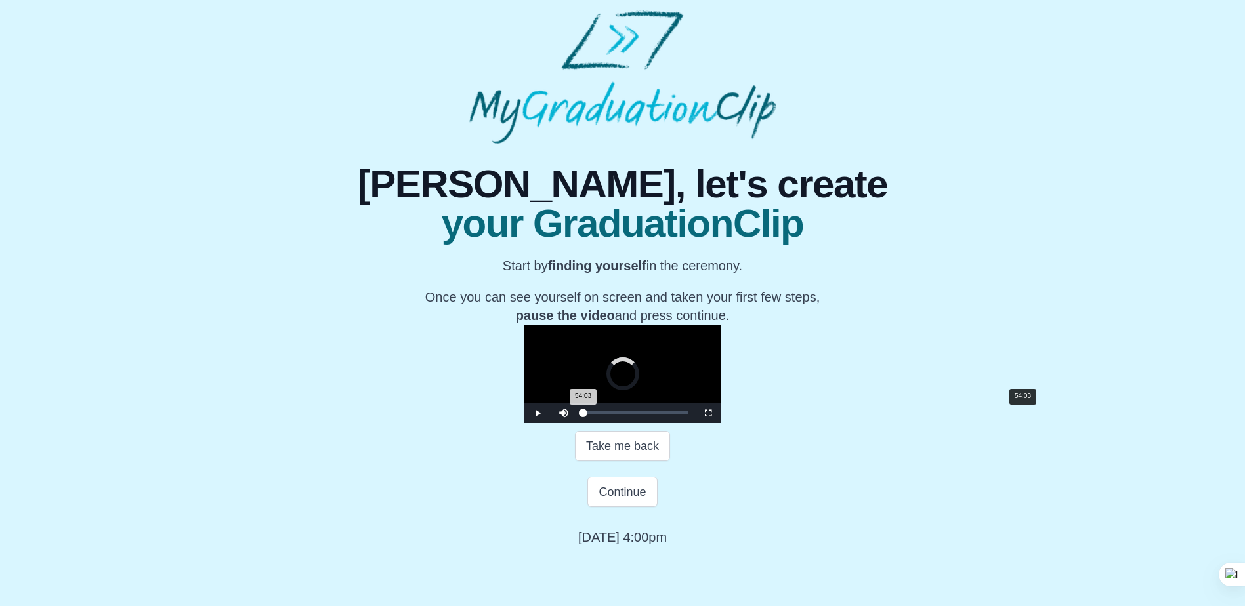
click at [695, 423] on div "Loaded : 0% 54:03 54:03 Progress : 0%" at bounding box center [636, 414] width 118 height 20
click at [695, 423] on div "Loaded : 0% 54:56 54:05 Progress : 0%" at bounding box center [636, 414] width 118 height 20
click at [684, 415] on div "54:57 Progress : 0%" at bounding box center [633, 412] width 100 height 3
click at [695, 423] on div "Loaded : 0% 54:52 55:33 Progress : 0%" at bounding box center [636, 414] width 118 height 20
click at [537, 413] on span "Video Player" at bounding box center [537, 413] width 0 height 0
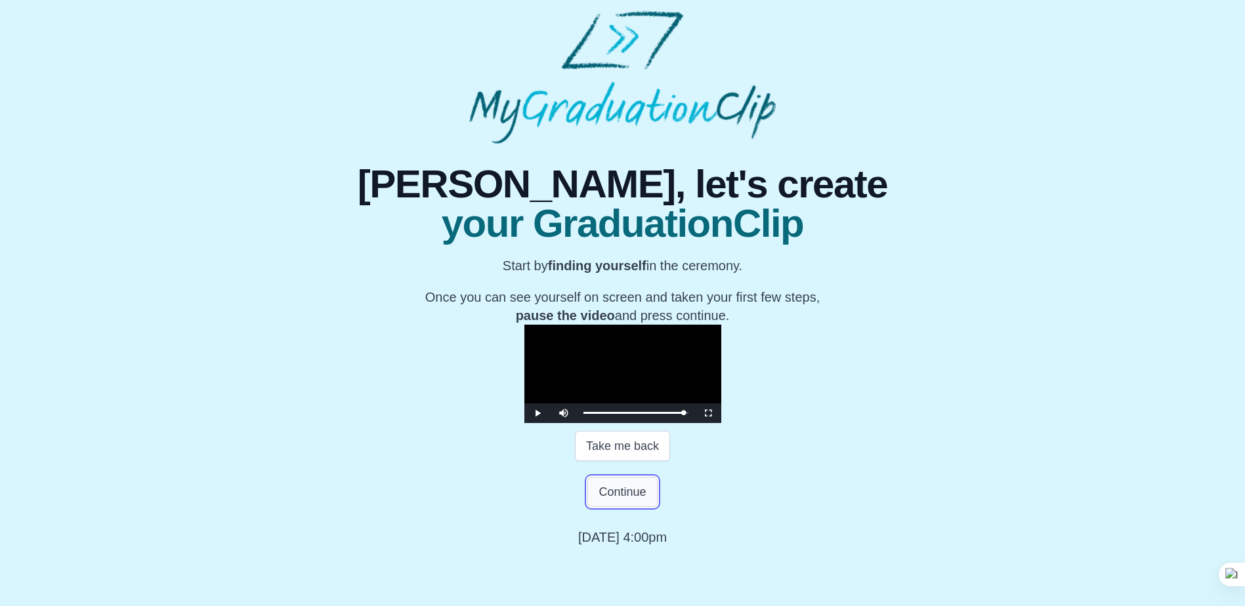
click at [629, 507] on button "Continue" at bounding box center [622, 492] width 70 height 30
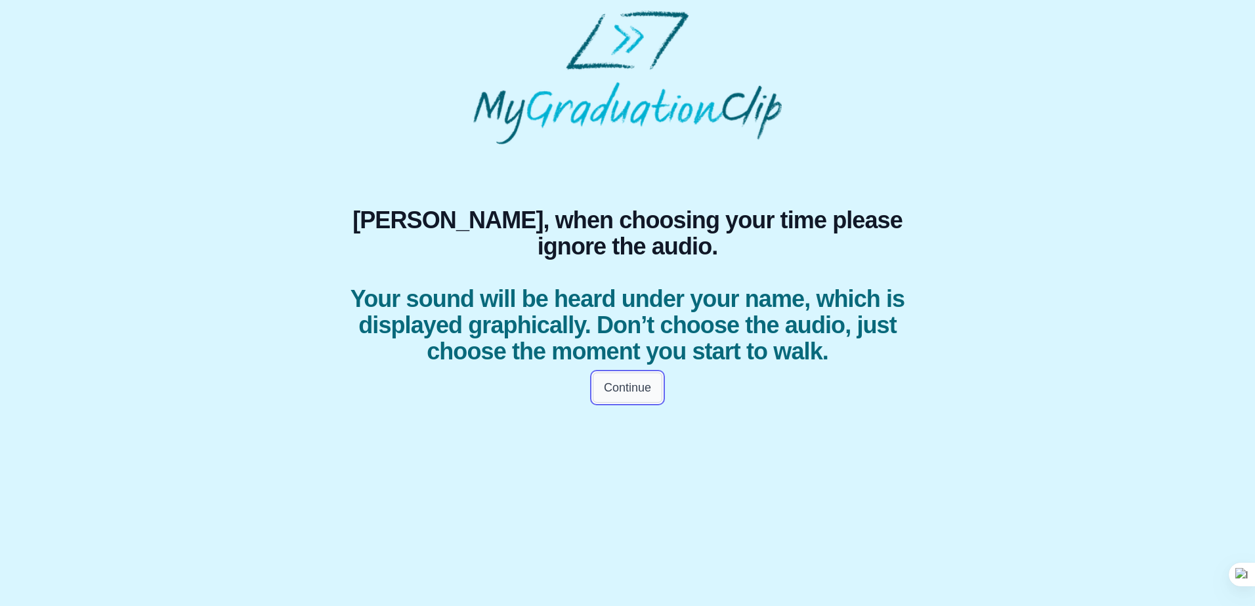
click at [638, 403] on button "Continue" at bounding box center [627, 388] width 70 height 30
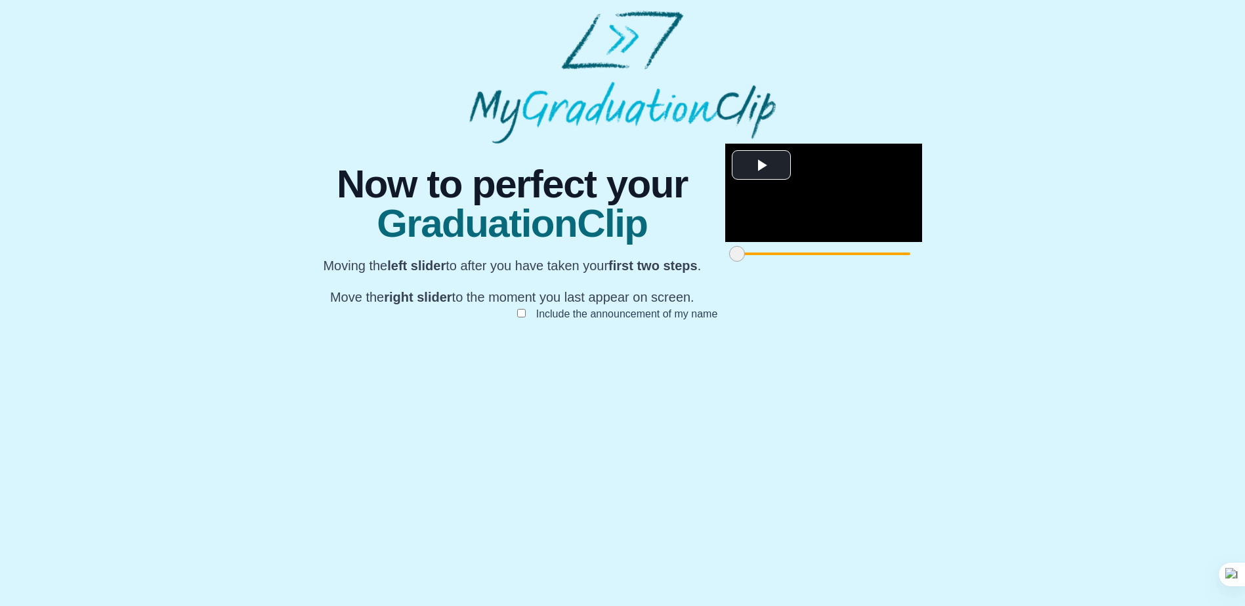
scroll to position [90, 0]
drag, startPoint x: 358, startPoint y: 543, endPoint x: 389, endPoint y: 543, distance: 31.5
click at [760, 262] on span at bounding box center [768, 254] width 16 height 16
drag, startPoint x: 890, startPoint y: 543, endPoint x: 783, endPoint y: 547, distance: 107.0
click at [1157, 262] on span at bounding box center [1165, 254] width 16 height 16
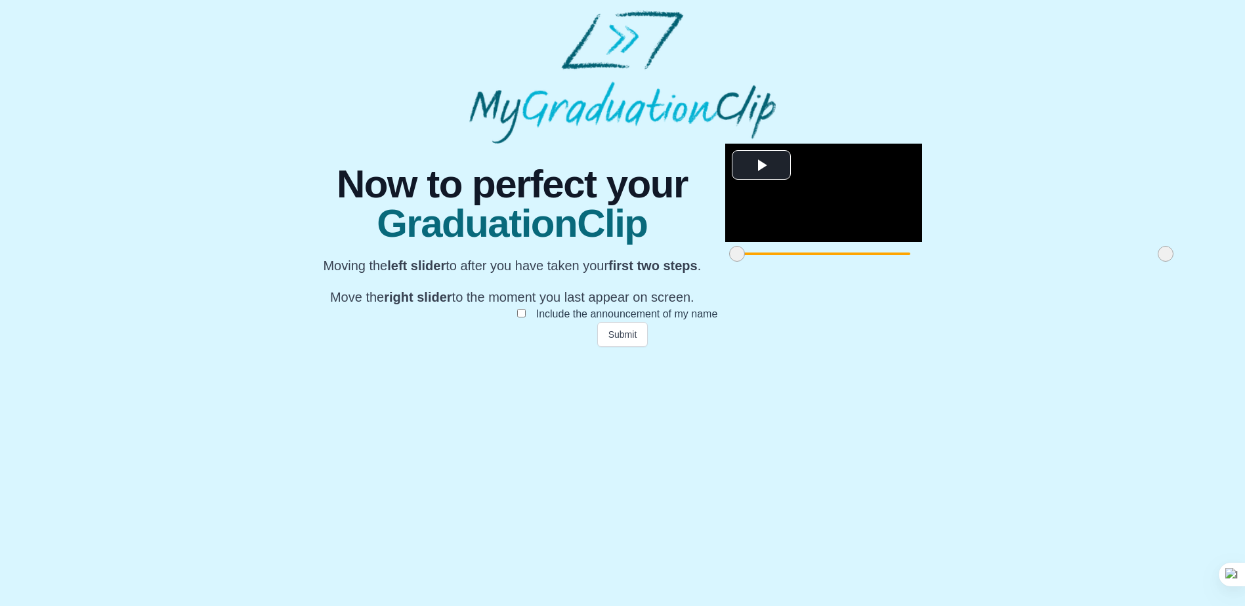
drag, startPoint x: 388, startPoint y: 546, endPoint x: 352, endPoint y: 543, distance: 36.9
click at [729, 262] on span at bounding box center [737, 254] width 16 height 16
click at [617, 347] on button "Submit" at bounding box center [622, 334] width 51 height 25
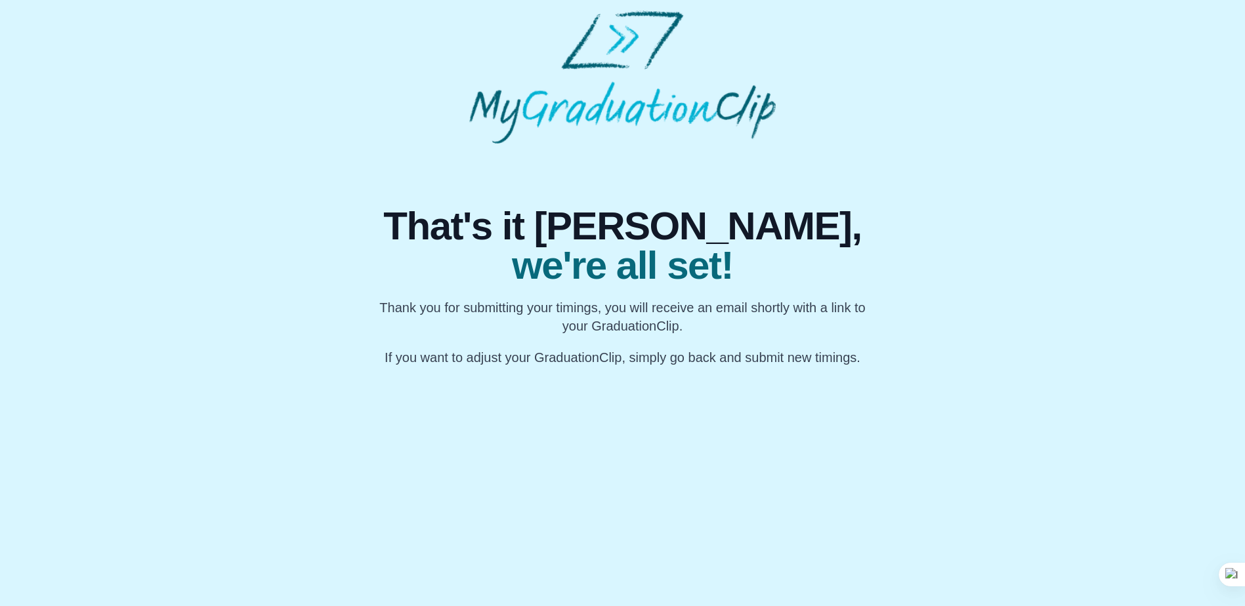
scroll to position [0, 0]
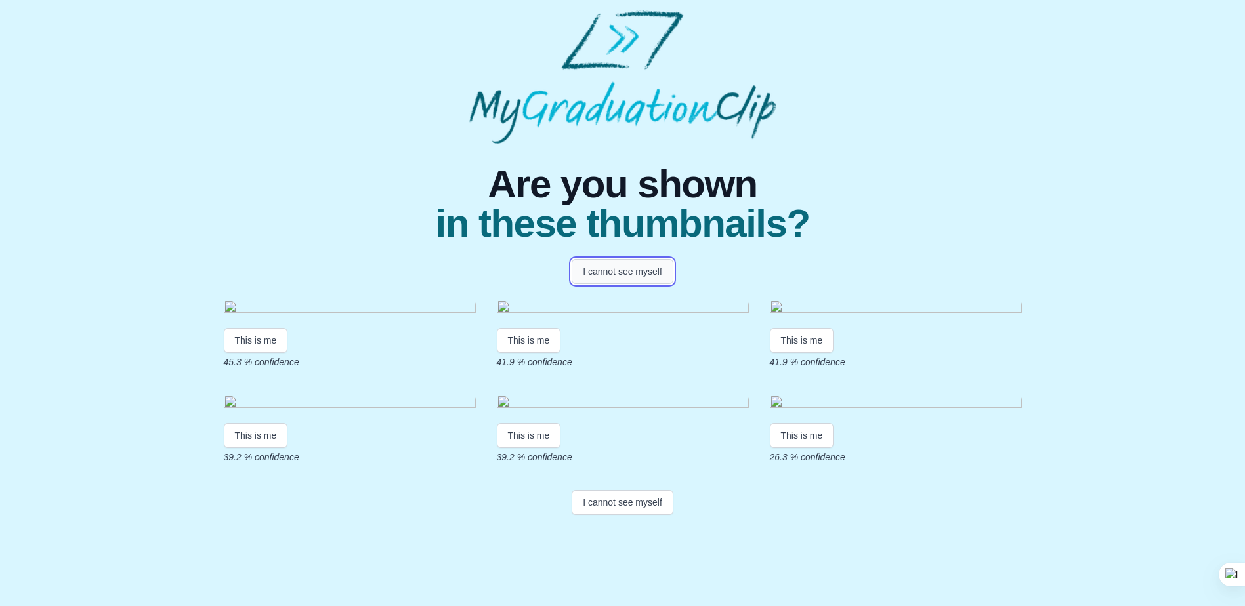
click at [607, 270] on button "I cannot see myself" at bounding box center [622, 271] width 102 height 25
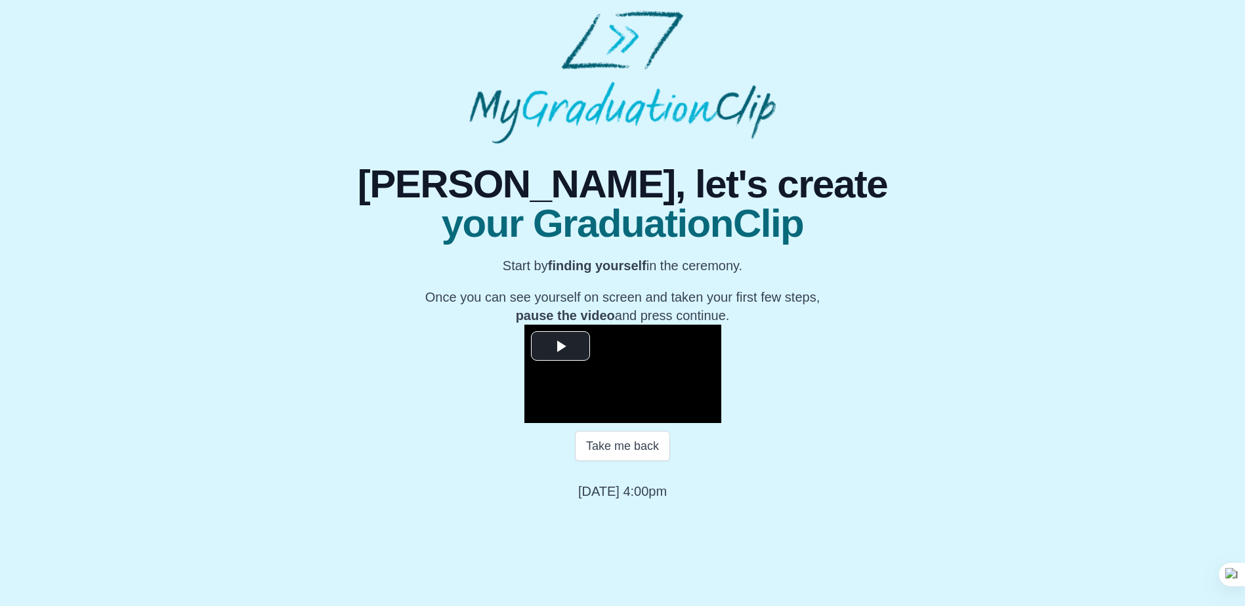
scroll to position [121, 0]
click at [560, 346] on span "Video Player" at bounding box center [560, 346] width 0 height 0
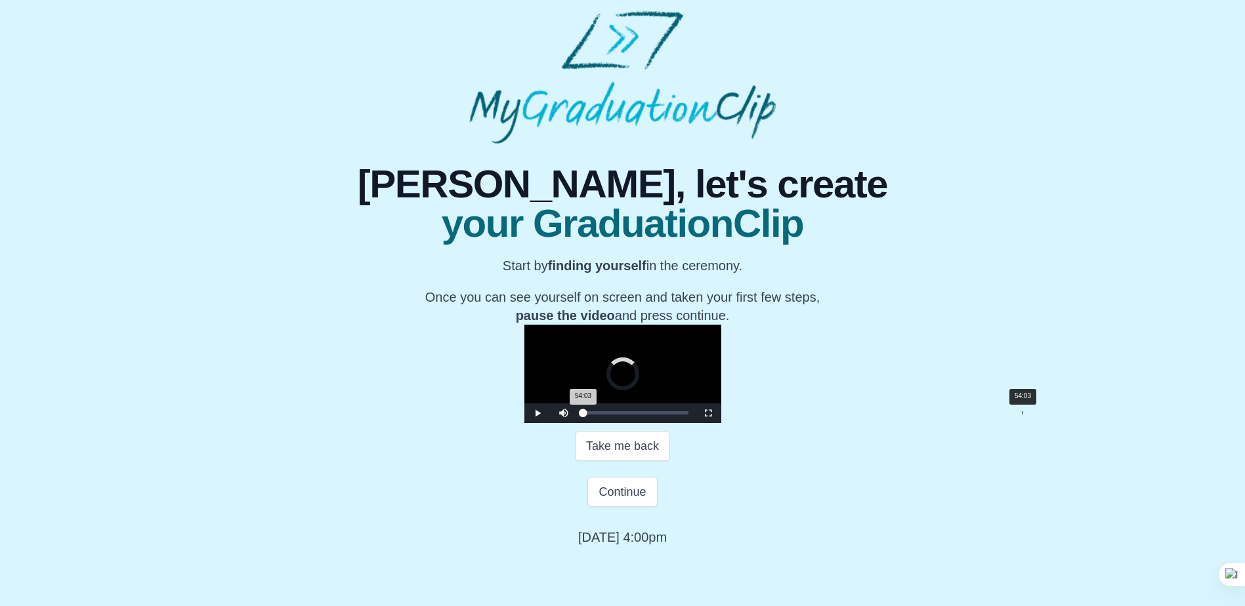
click at [695, 423] on div "Loaded : 0% 54:03 54:03 Progress : 0%" at bounding box center [636, 414] width 118 height 20
click at [688, 415] on div "Loaded : 0% 54:52 54:52 Progress : 0%" at bounding box center [635, 412] width 105 height 3
click at [684, 415] on div "54:27 Progress : 0%" at bounding box center [633, 412] width 100 height 3
click at [537, 413] on span "Video Player" at bounding box center [537, 413] width 0 height 0
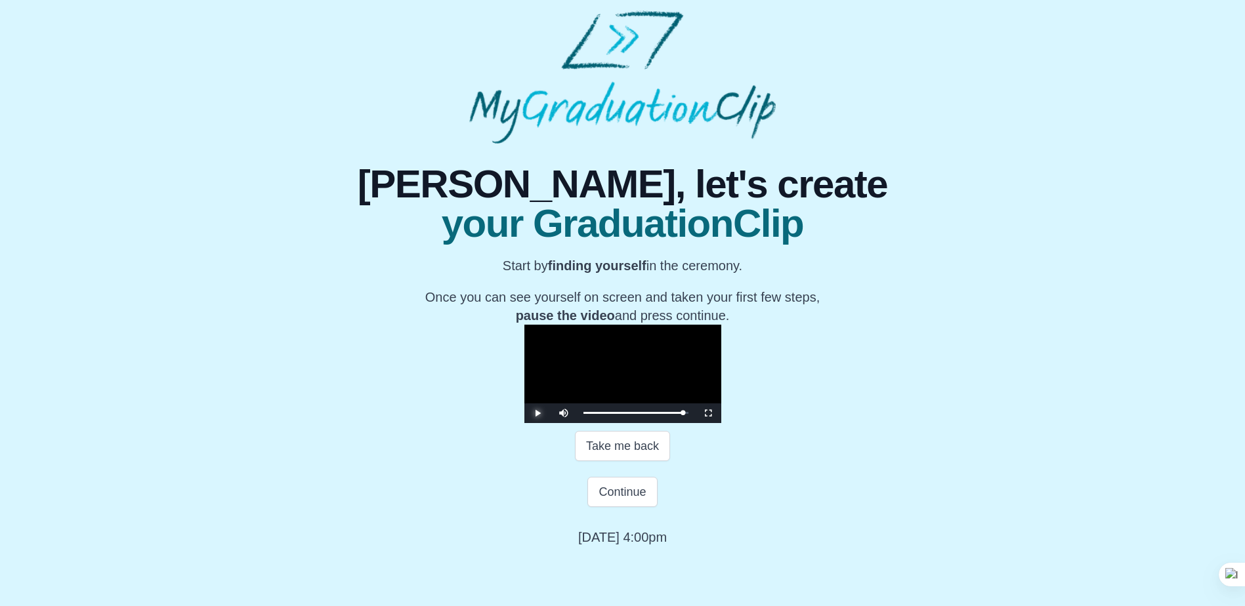
click at [537, 413] on span "Video Player" at bounding box center [537, 413] width 0 height 0
click at [684, 415] on div "54:53 Progress : 0%" at bounding box center [633, 412] width 100 height 3
click at [537, 413] on span "Video Player" at bounding box center [537, 413] width 0 height 0
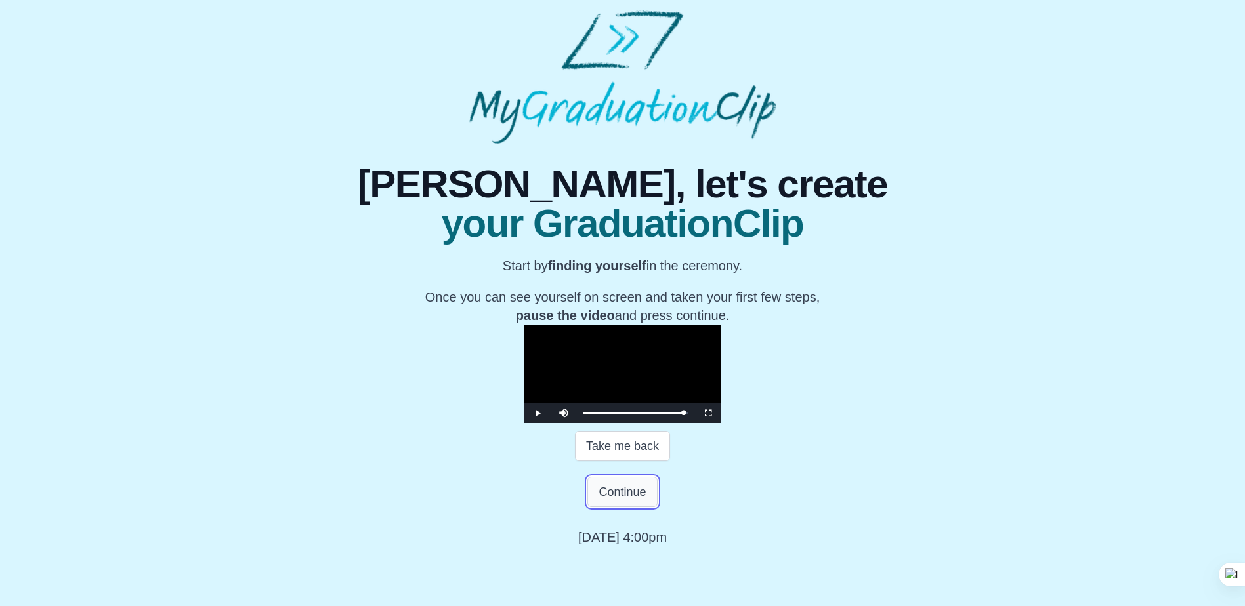
click at [629, 507] on button "Continue" at bounding box center [622, 492] width 70 height 30
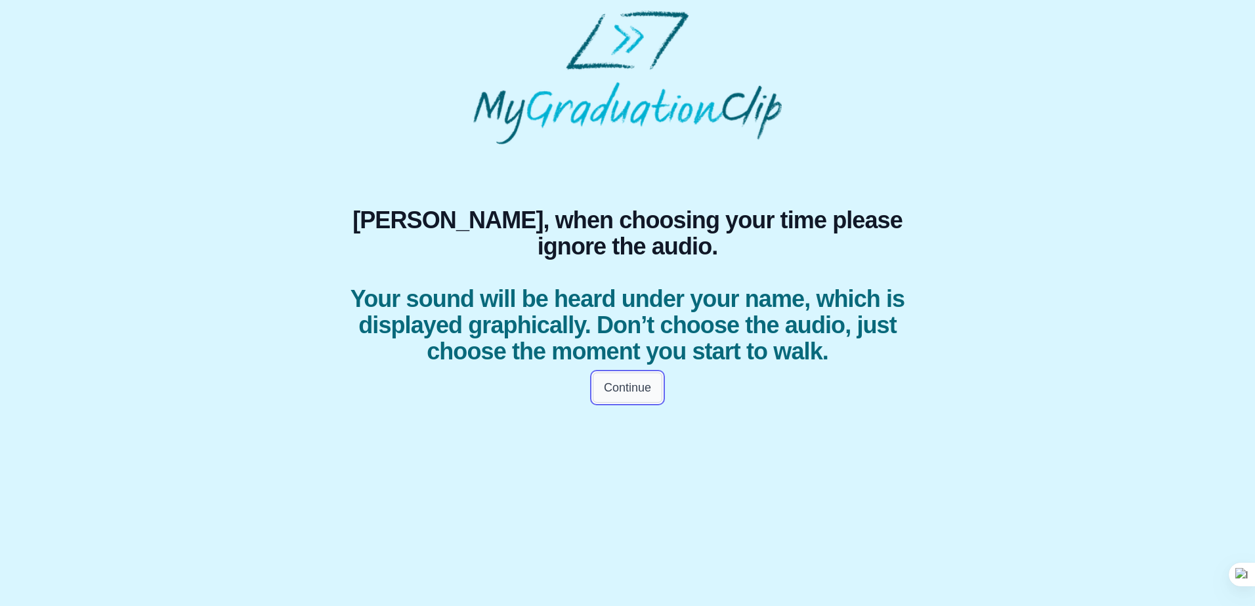
click at [627, 403] on button "Continue" at bounding box center [627, 388] width 70 height 30
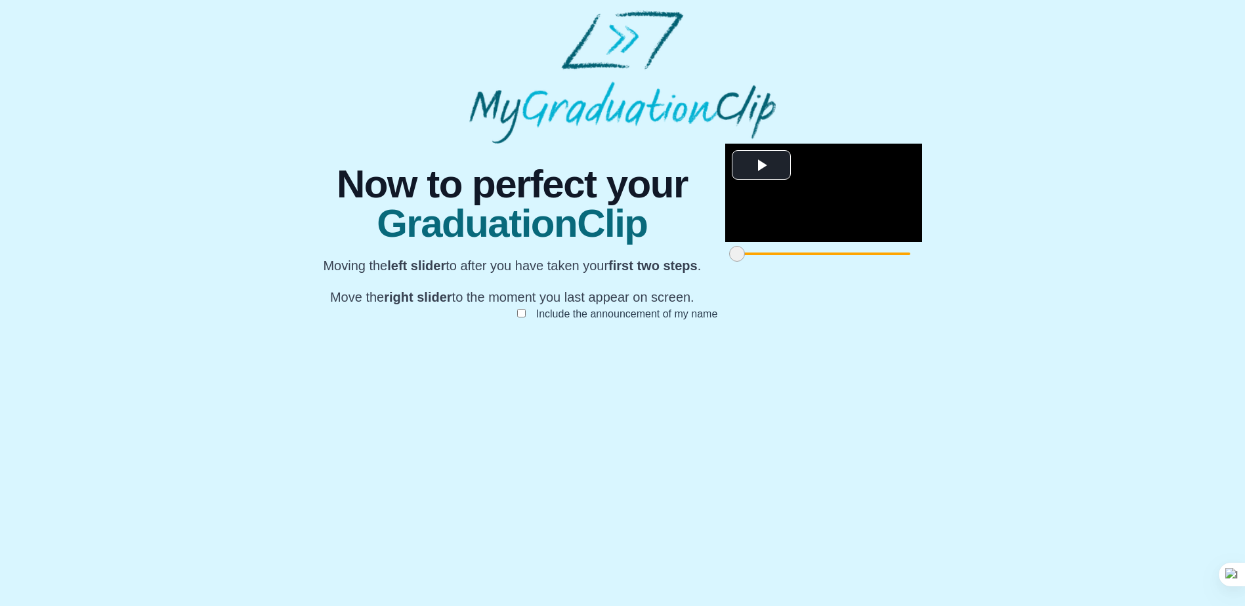
scroll to position [90, 0]
drag, startPoint x: 354, startPoint y: 544, endPoint x: 484, endPoint y: 548, distance: 130.6
click at [860, 262] on span at bounding box center [868, 254] width 16 height 16
drag, startPoint x: 894, startPoint y: 544, endPoint x: 774, endPoint y: 535, distance: 119.7
click at [1141, 266] on div at bounding box center [1153, 254] width 24 height 24
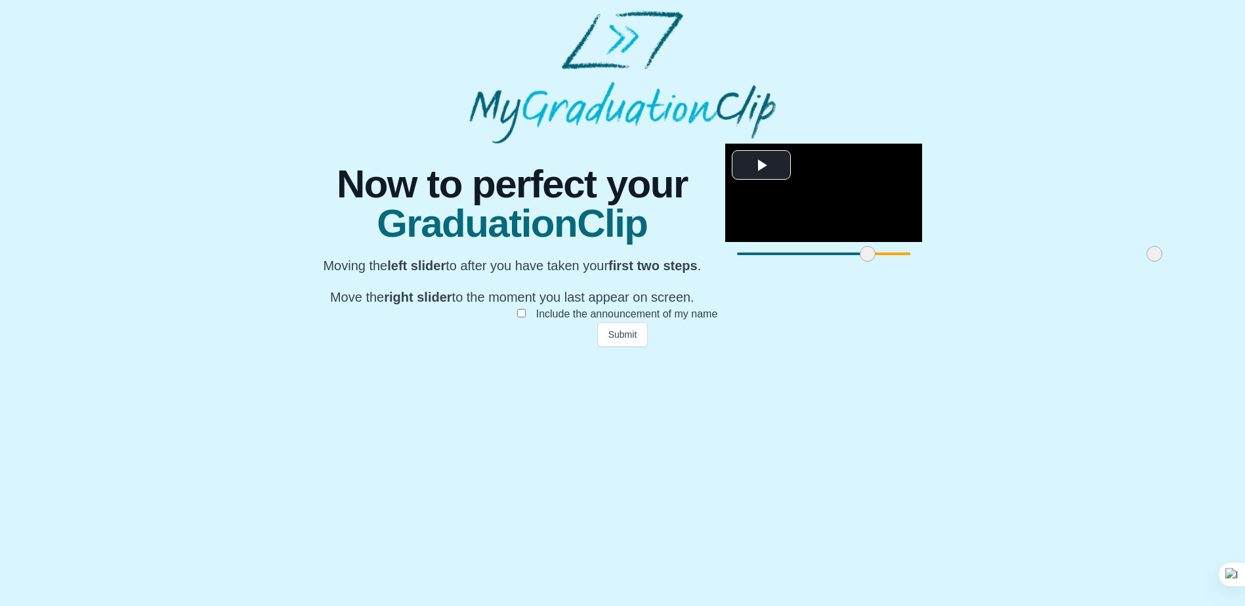
click at [1146, 262] on span at bounding box center [1154, 254] width 16 height 16
click at [622, 347] on button "Submit" at bounding box center [622, 334] width 51 height 25
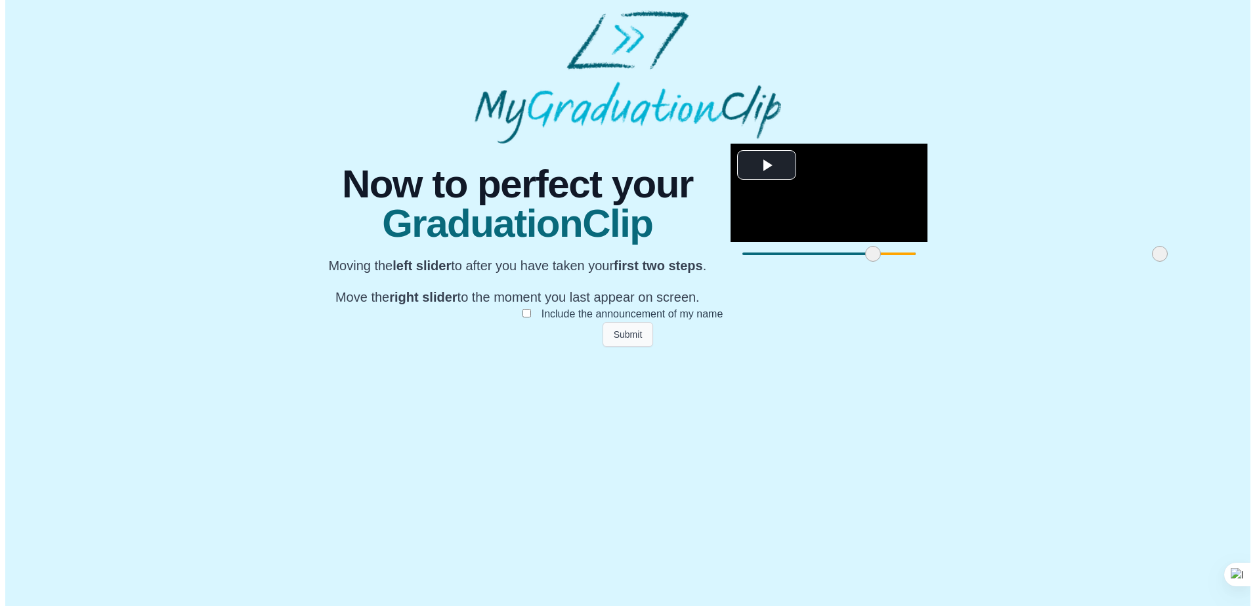
scroll to position [0, 0]
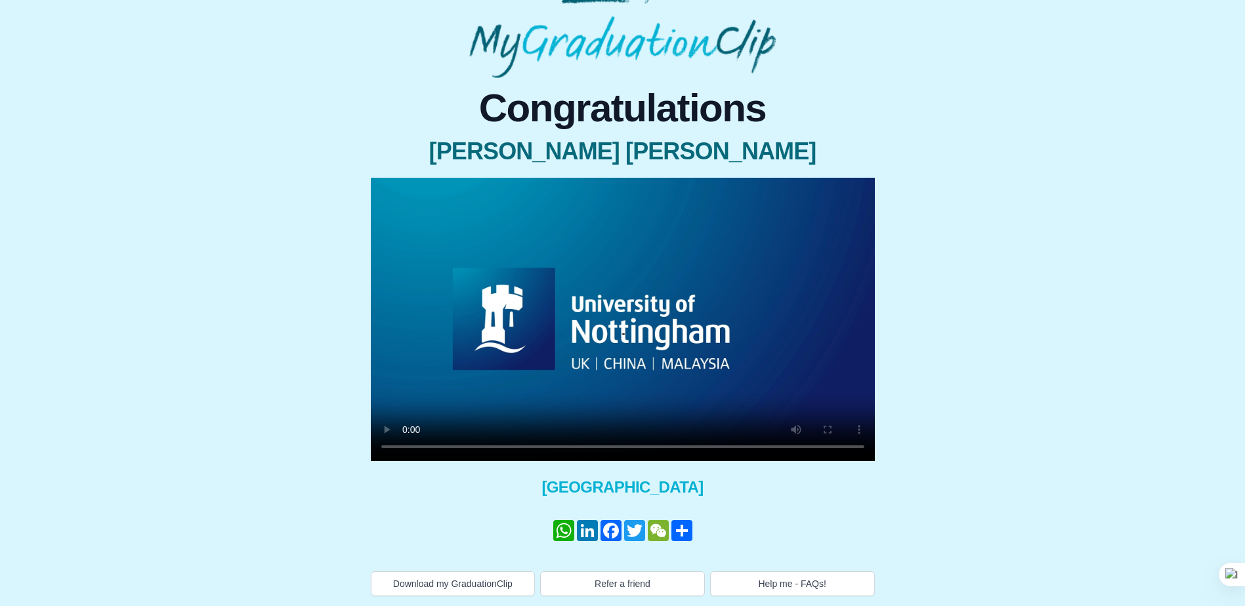
scroll to position [66, 0]
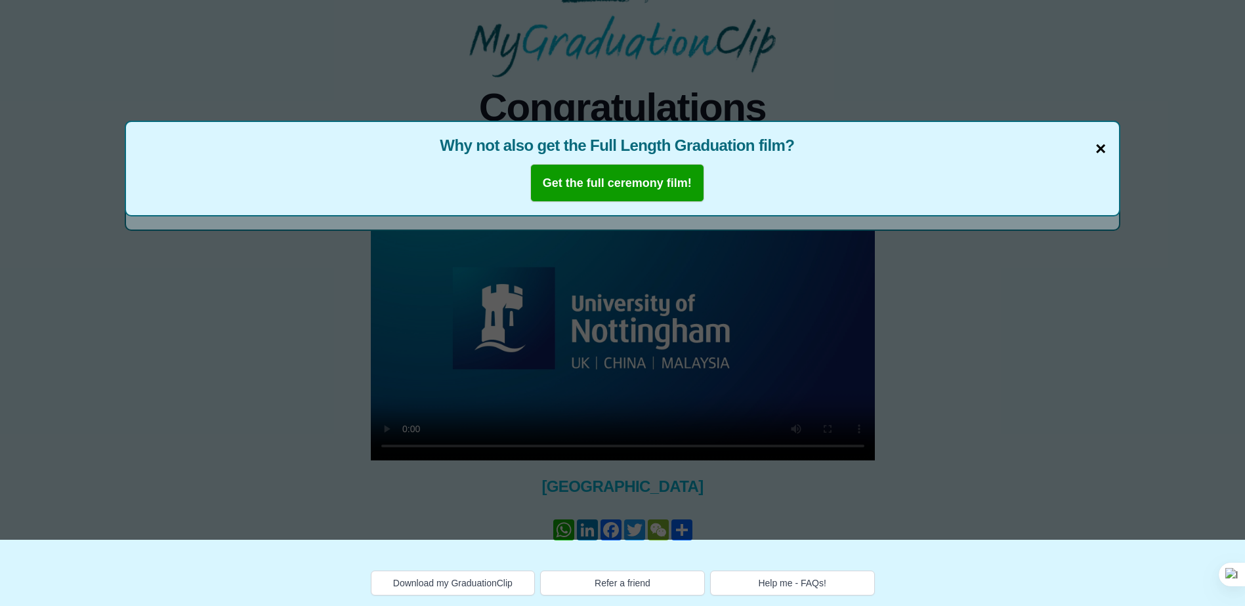
click at [1102, 146] on span "×" at bounding box center [1100, 149] width 10 height 28
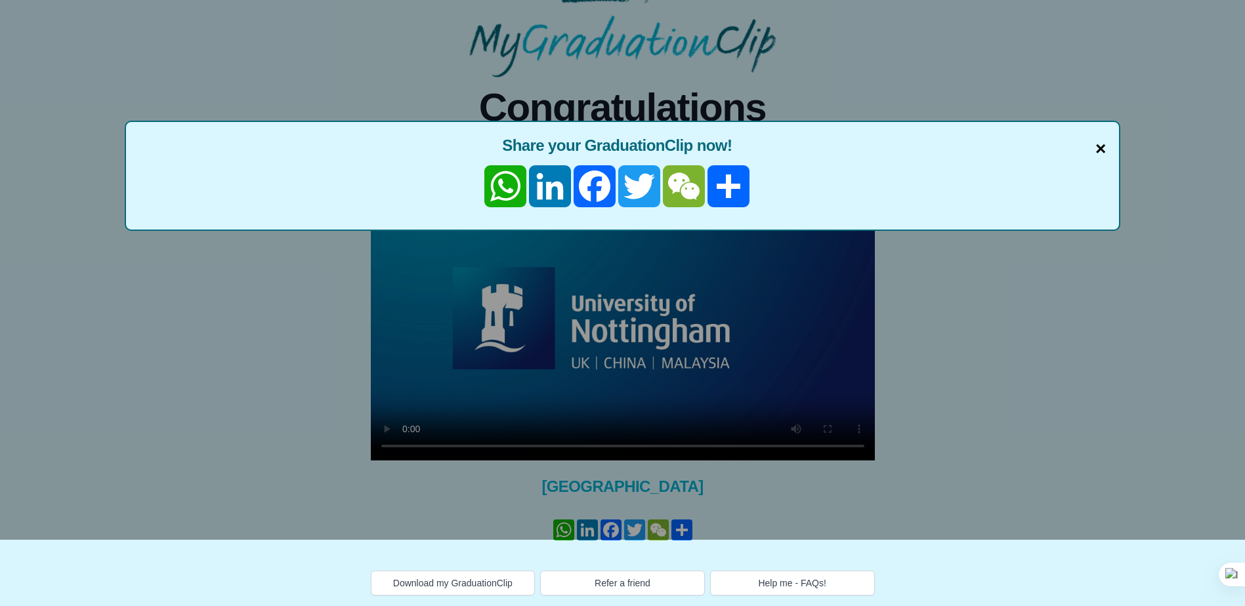
click at [1098, 147] on span "×" at bounding box center [1100, 149] width 10 height 28
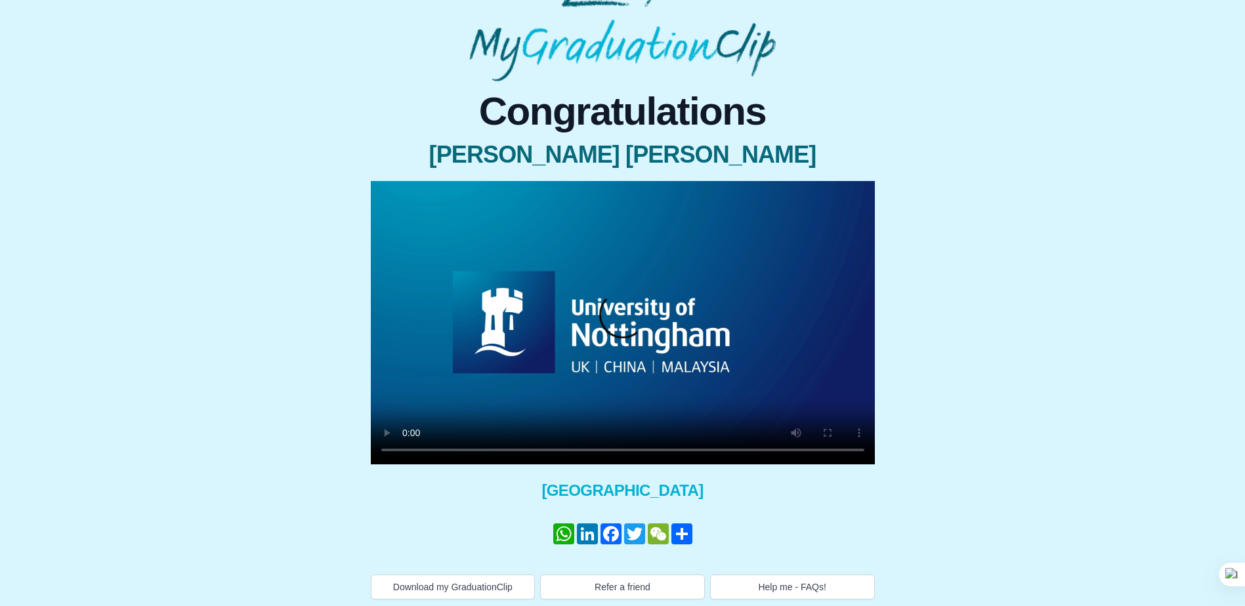
scroll to position [66, 0]
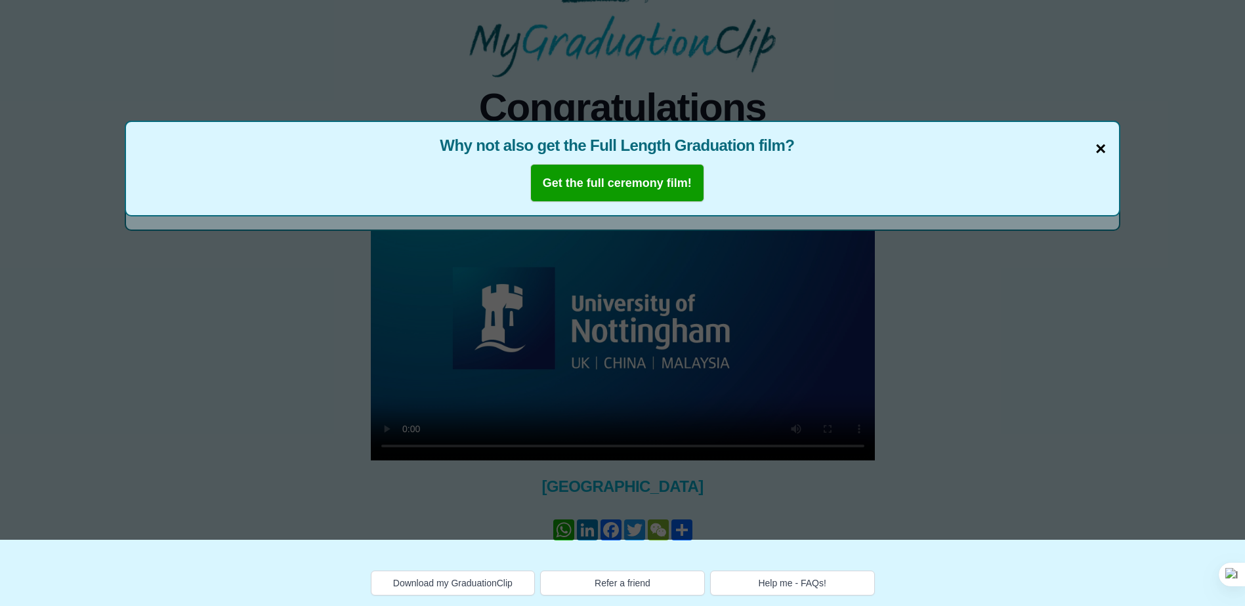
click at [1101, 151] on span "×" at bounding box center [1100, 149] width 10 height 28
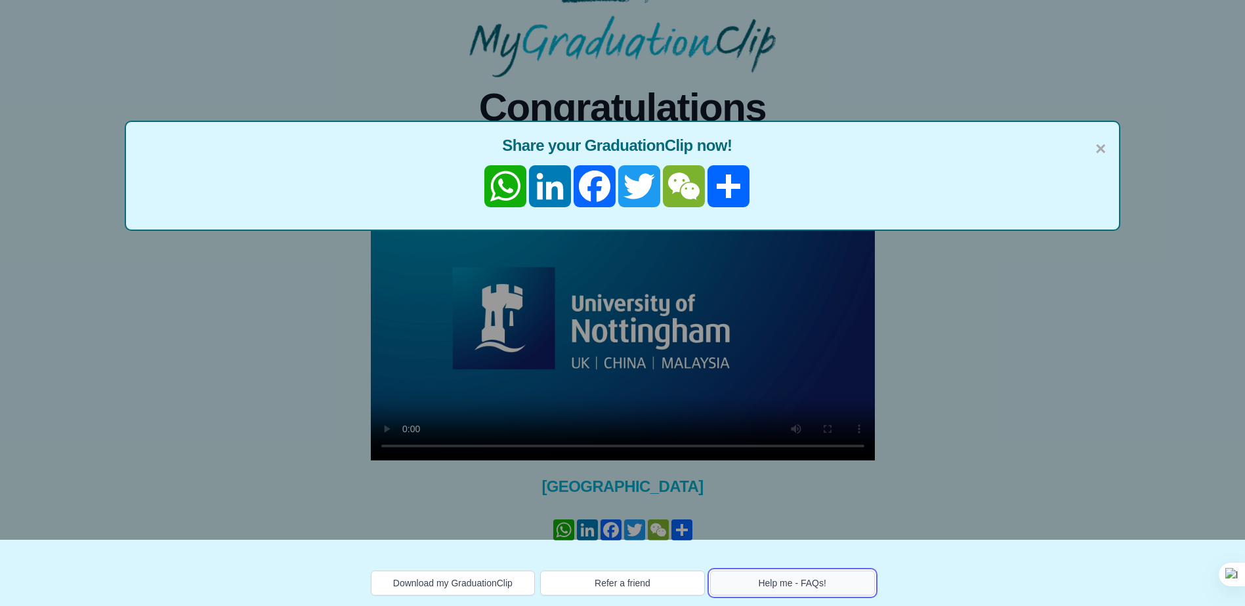
click at [783, 583] on button "Help me - FAQs!" at bounding box center [792, 583] width 165 height 25
click at [1101, 151] on span "×" at bounding box center [1100, 149] width 10 height 28
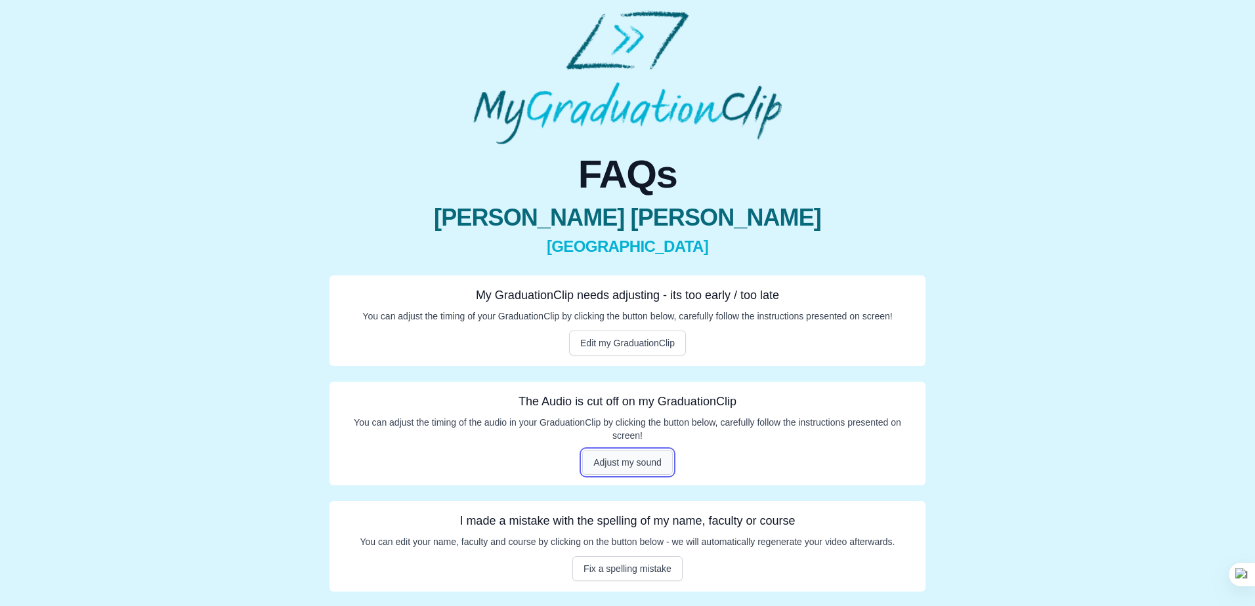
click at [626, 465] on button "Adjust my sound" at bounding box center [627, 462] width 91 height 25
click at [633, 458] on button "Adjust my sound" at bounding box center [627, 462] width 91 height 25
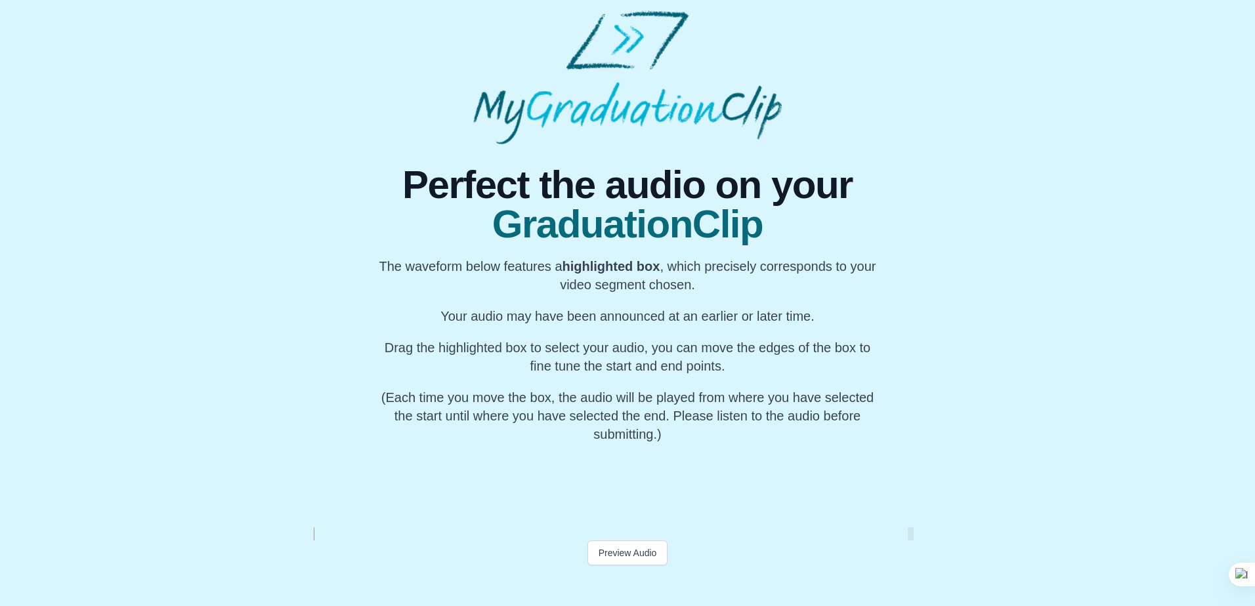
scroll to position [0, 53590]
click at [639, 558] on button "Preview Audio" at bounding box center [627, 553] width 81 height 25
click at [631, 556] on button "Preview Audio" at bounding box center [627, 553] width 81 height 25
click at [627, 550] on button "Pause" at bounding box center [627, 553] width 49 height 25
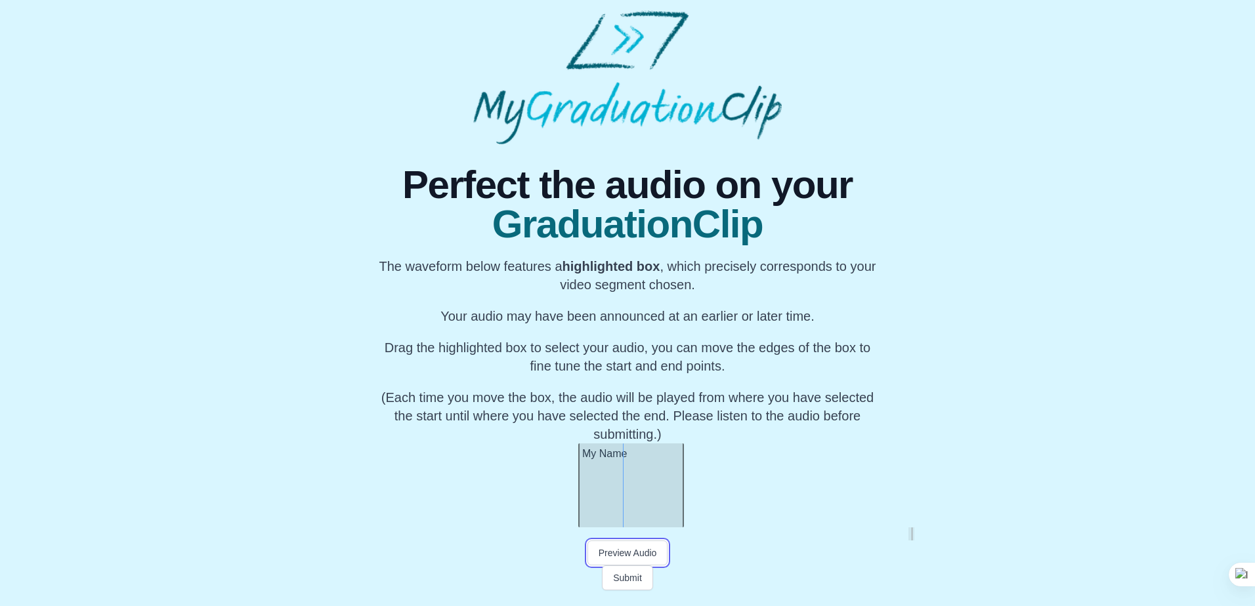
click at [682, 497] on div at bounding box center [680, 486] width 5 height 84
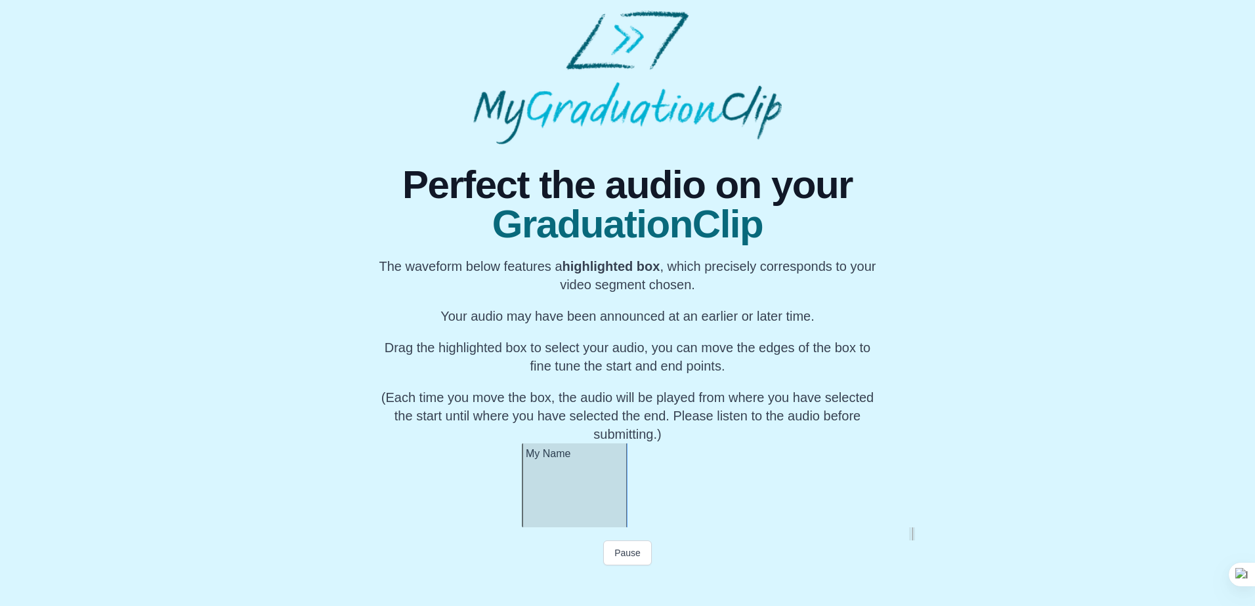
scroll to position [0, 53695]
click at [621, 551] on button "Preview Audio" at bounding box center [627, 553] width 81 height 25
click at [621, 551] on button "Pause" at bounding box center [627, 553] width 49 height 25
click at [512, 497] on div at bounding box center [511, 486] width 5 height 84
click at [505, 496] on div at bounding box center [504, 486] width 5 height 84
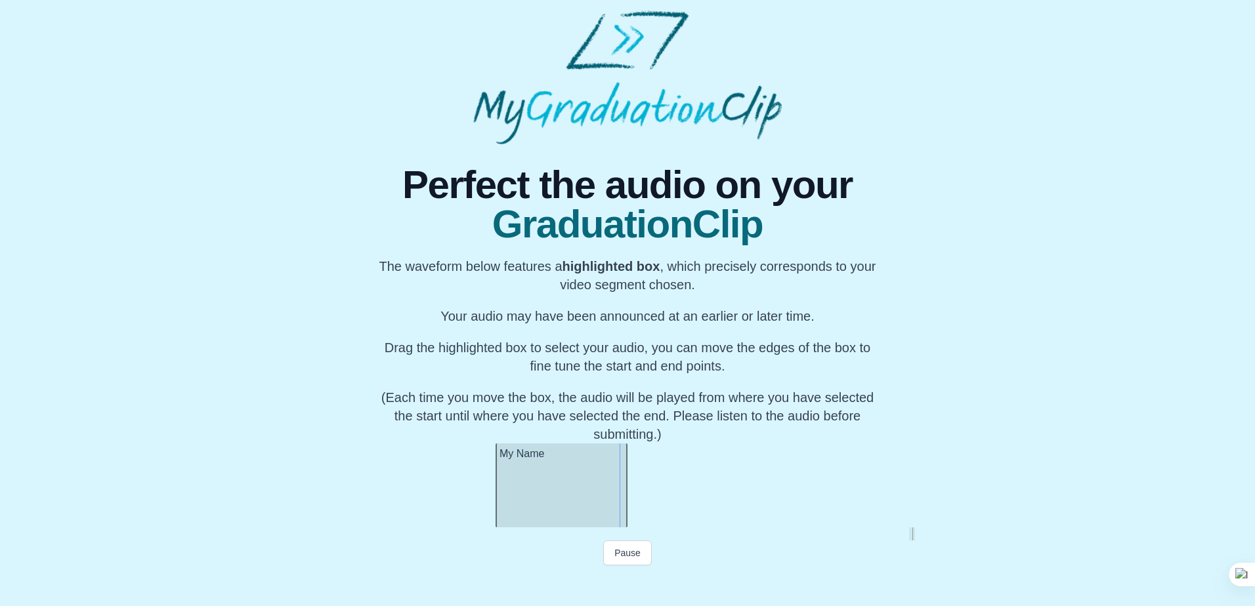
click at [496, 497] on div at bounding box center [497, 486] width 5 height 84
click at [493, 497] on div at bounding box center [494, 486] width 5 height 84
click at [488, 497] on div at bounding box center [490, 486] width 5 height 84
click at [484, 497] on div at bounding box center [485, 486] width 5 height 84
click at [595, 478] on div "My Name" at bounding box center [555, 486] width 144 height 84
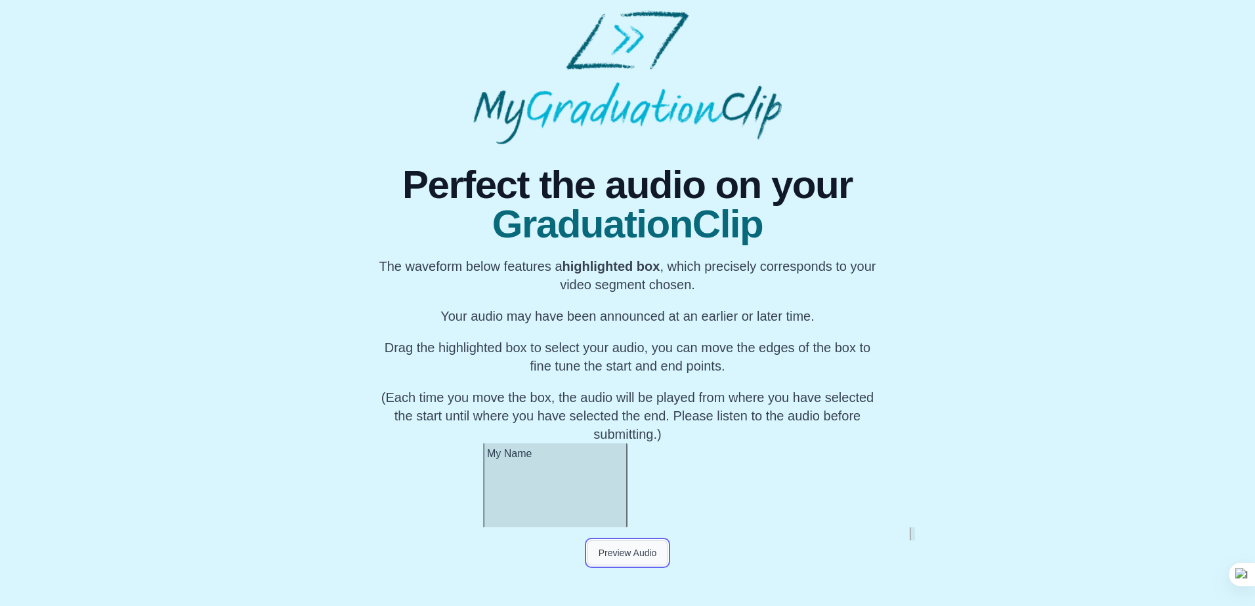
click at [629, 553] on button "Preview Audio" at bounding box center [627, 553] width 81 height 25
click at [631, 581] on button "Submit" at bounding box center [627, 578] width 51 height 25
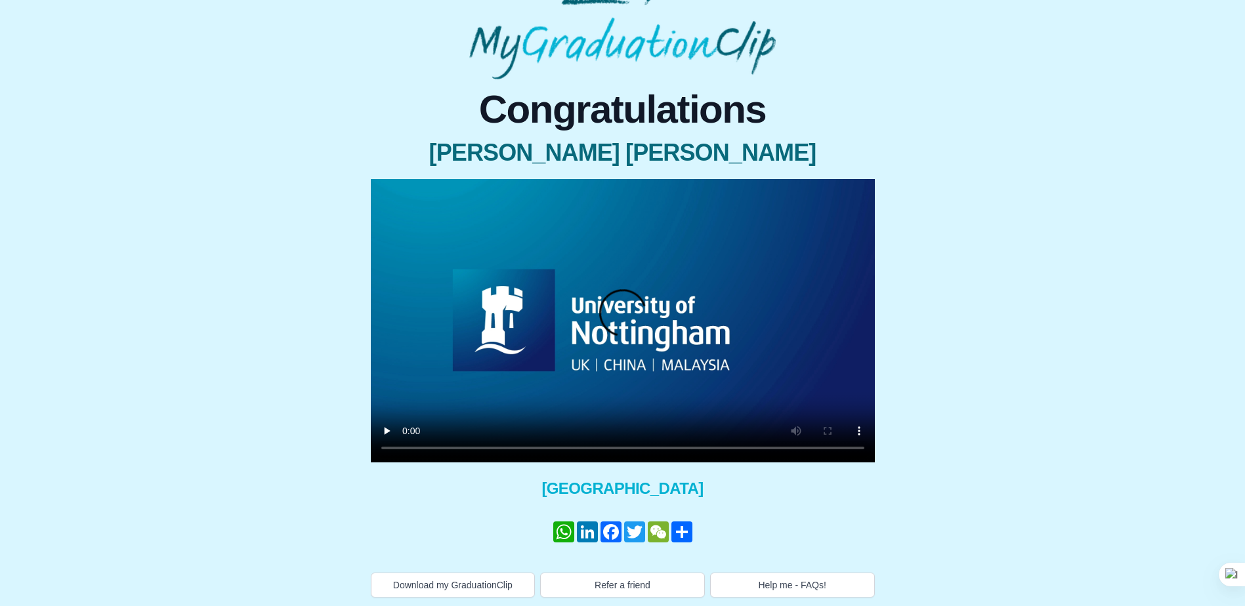
scroll to position [66, 0]
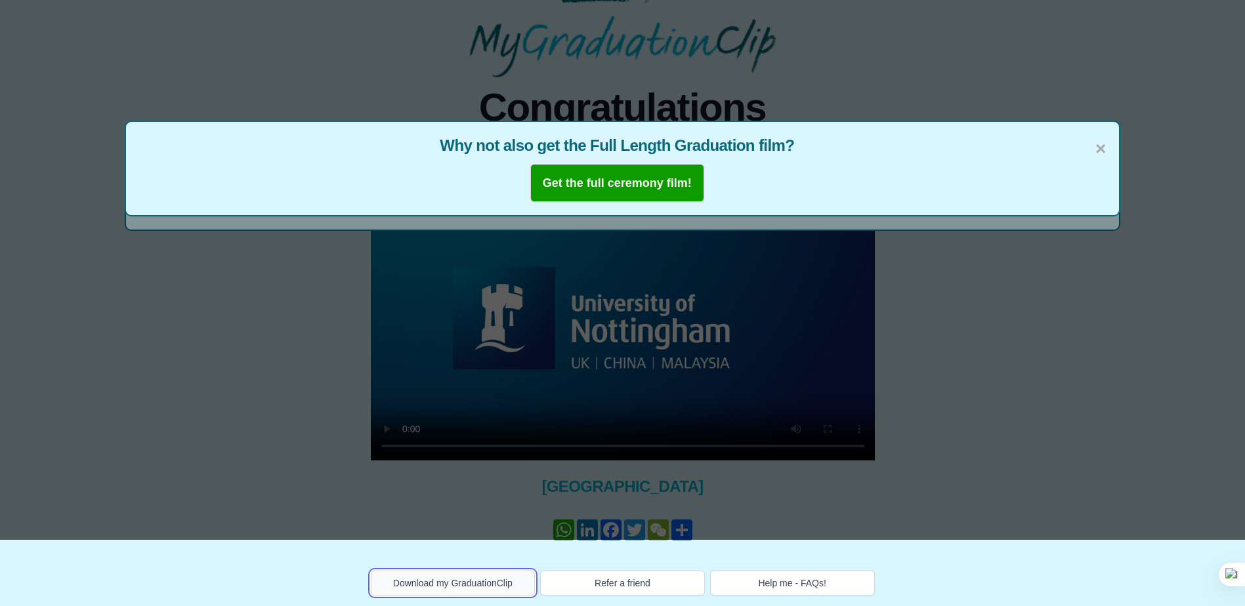
click at [474, 585] on button "Download my GraduationClip" at bounding box center [453, 583] width 165 height 25
click at [1138, 455] on div "× Why not also get the Full Length Graduation film? Get the full ceremony film!" at bounding box center [622, 237] width 1245 height 606
click at [766, 581] on button "Help me - FAQs!" at bounding box center [792, 583] width 165 height 25
click at [1101, 149] on span "×" at bounding box center [1100, 149] width 10 height 28
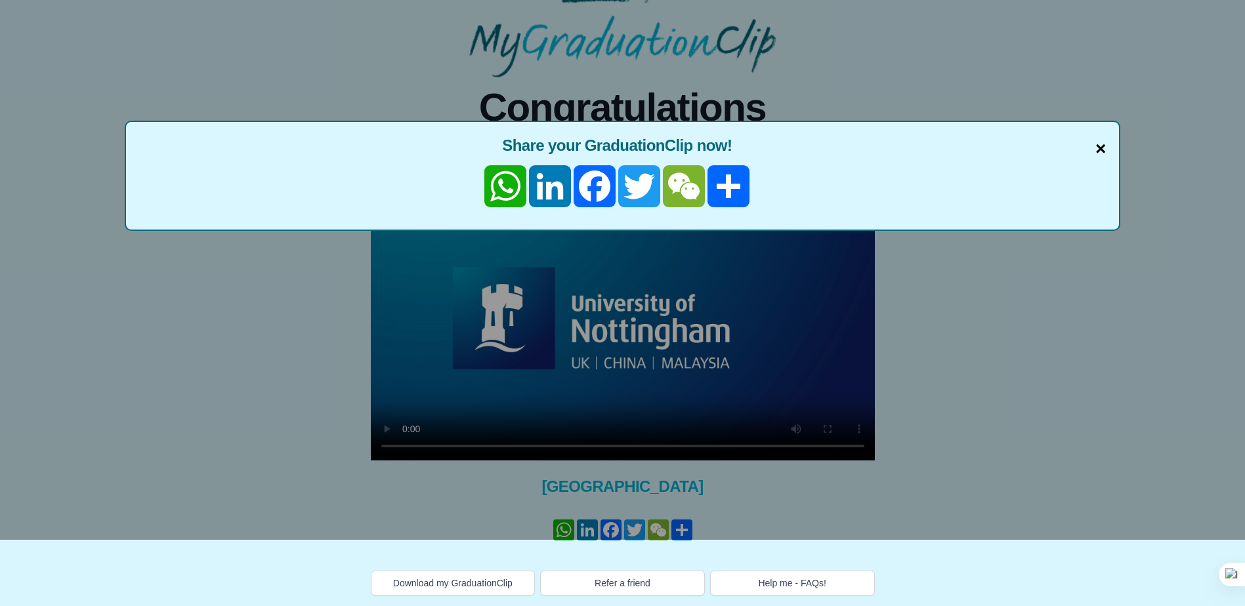
click at [1103, 144] on span "×" at bounding box center [1100, 149] width 10 height 28
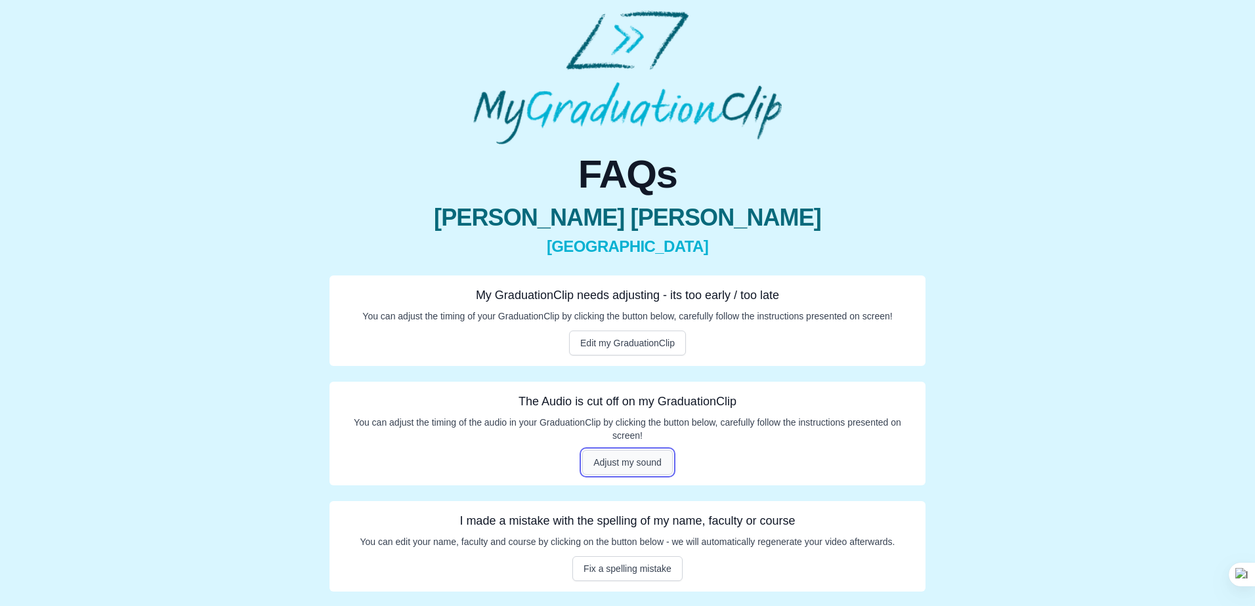
click at [640, 465] on button "Adjust my sound" at bounding box center [627, 462] width 91 height 25
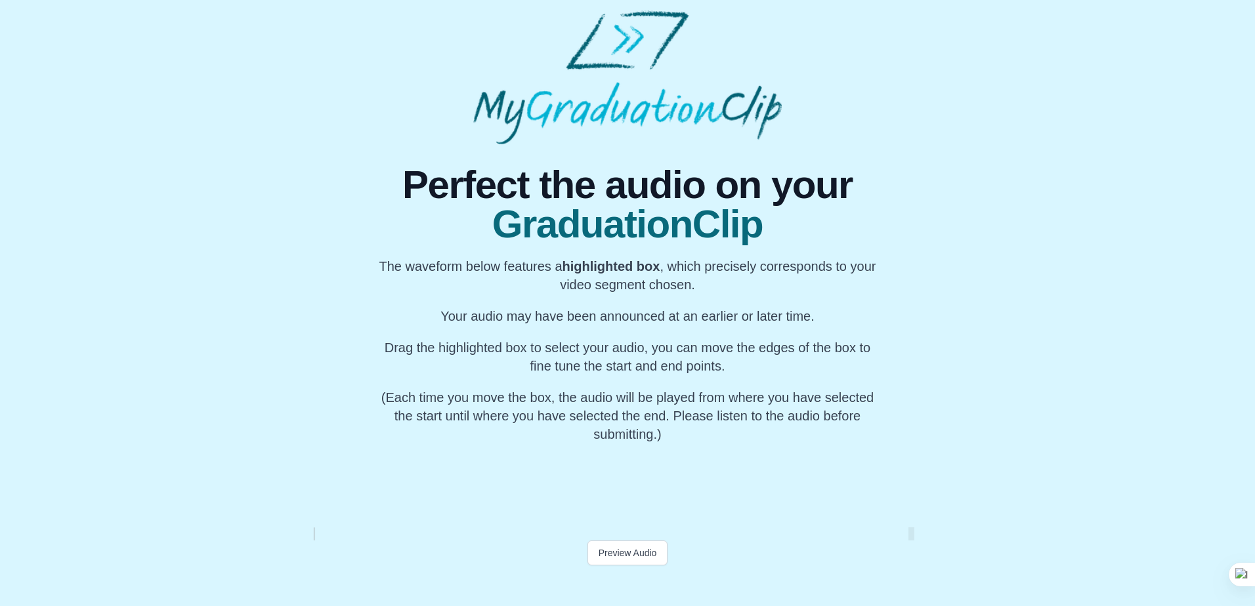
scroll to position [0, 53652]
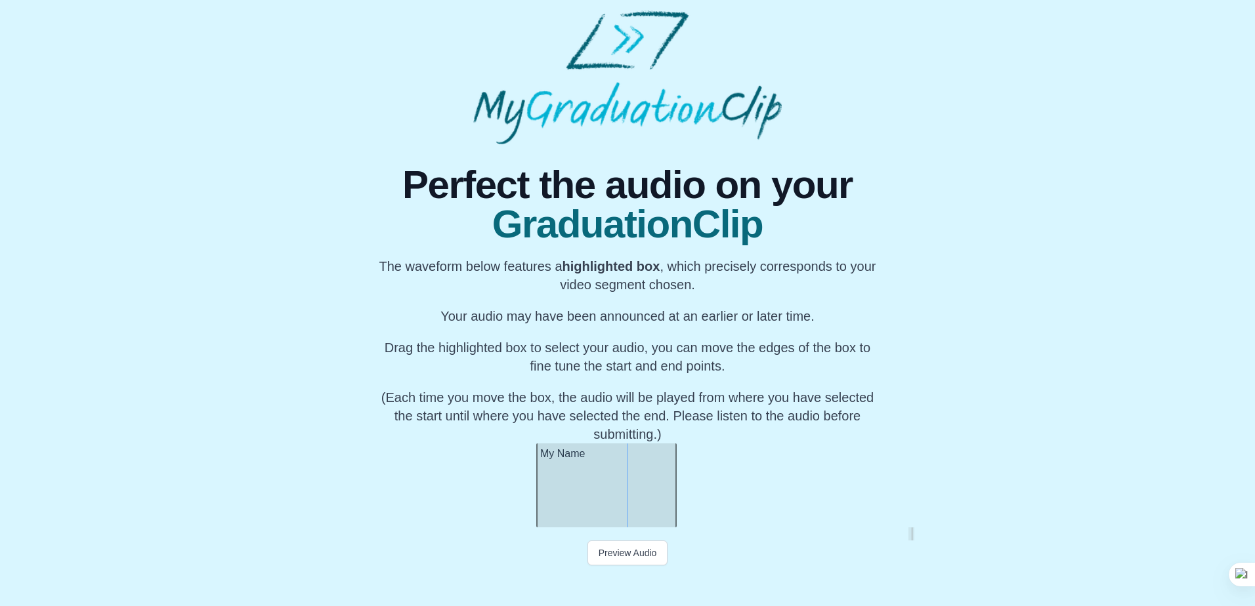
click at [538, 504] on div at bounding box center [538, 486] width 5 height 84
click at [630, 552] on button "Pause" at bounding box center [627, 553] width 49 height 25
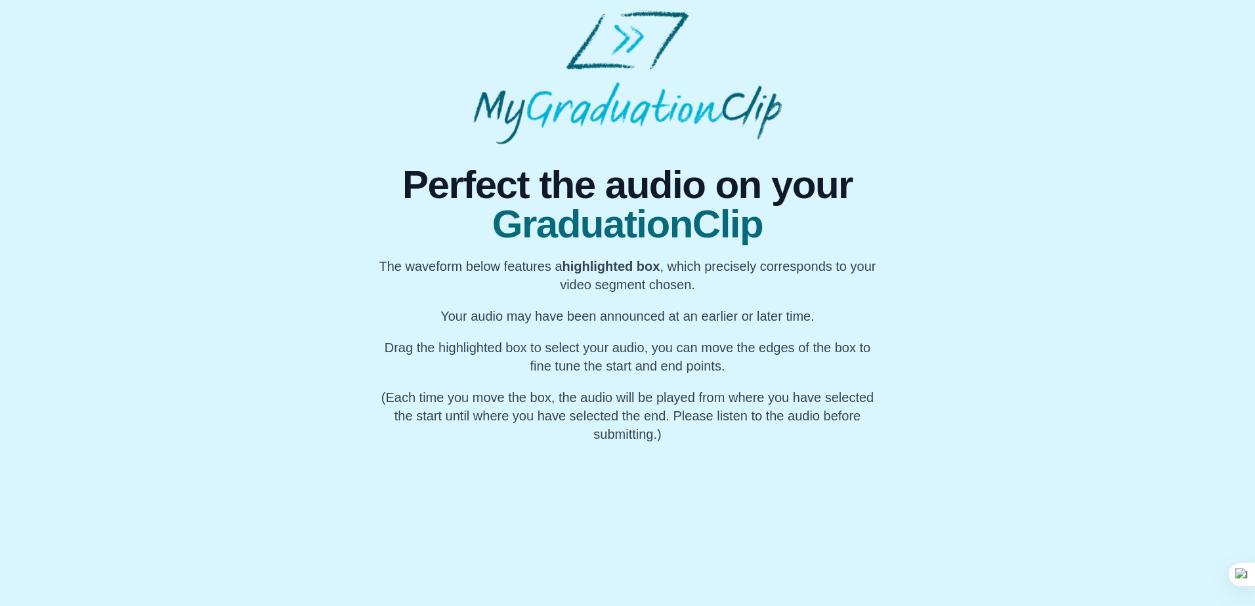
scroll to position [0, 53590]
click at [602, 510] on div at bounding box center [604, 486] width 5 height 84
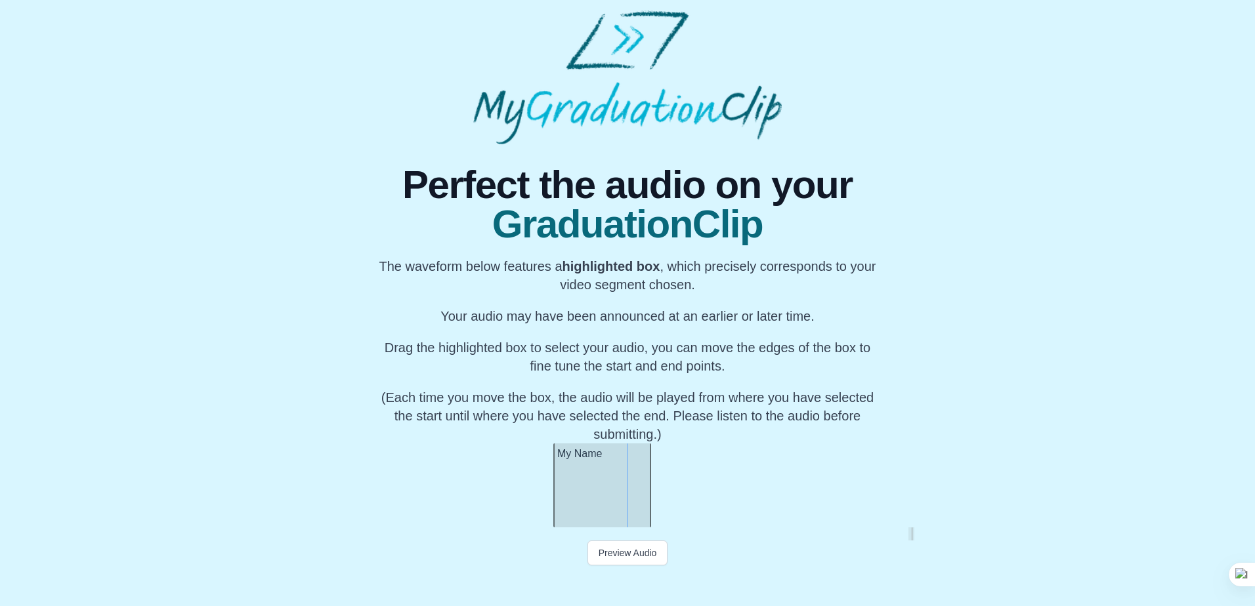
click at [649, 482] on div at bounding box center [648, 486] width 5 height 84
click at [638, 486] on div at bounding box center [635, 486] width 5 height 84
click at [630, 557] on button "Pause" at bounding box center [627, 553] width 49 height 25
click at [610, 555] on button "Preview Audio" at bounding box center [627, 553] width 81 height 25
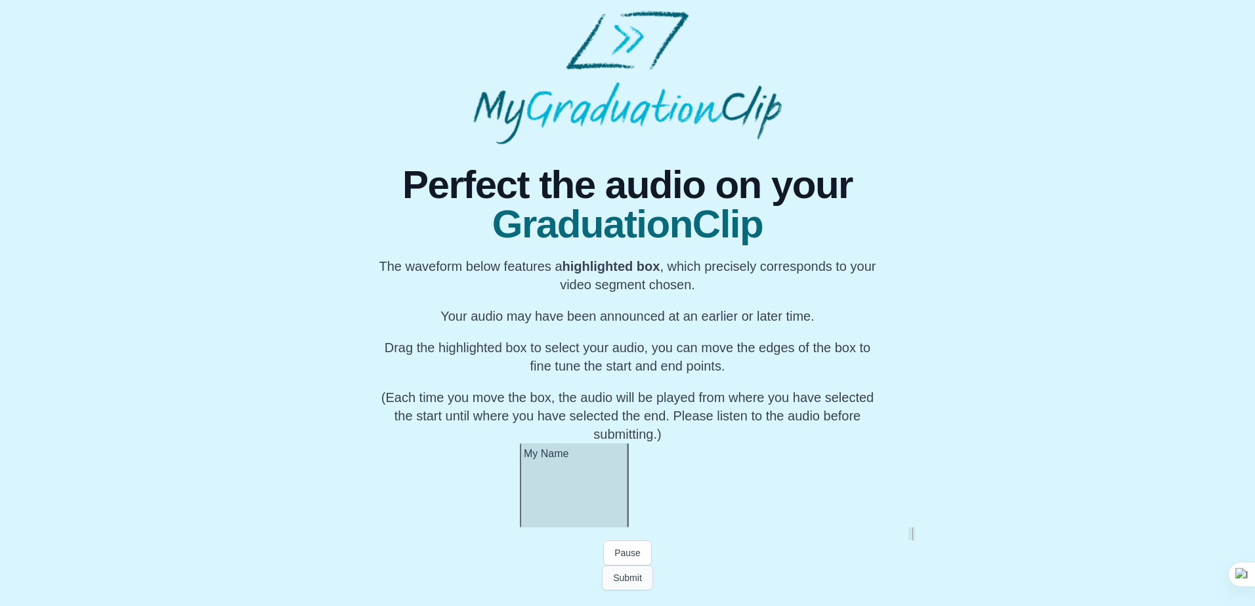
scroll to position [0, 53674]
click at [629, 511] on div at bounding box center [627, 486] width 5 height 84
click at [515, 513] on div at bounding box center [514, 486] width 5 height 84
click at [628, 553] on button "Pause" at bounding box center [627, 553] width 49 height 25
click at [628, 553] on button "Preview Audio" at bounding box center [627, 553] width 81 height 25
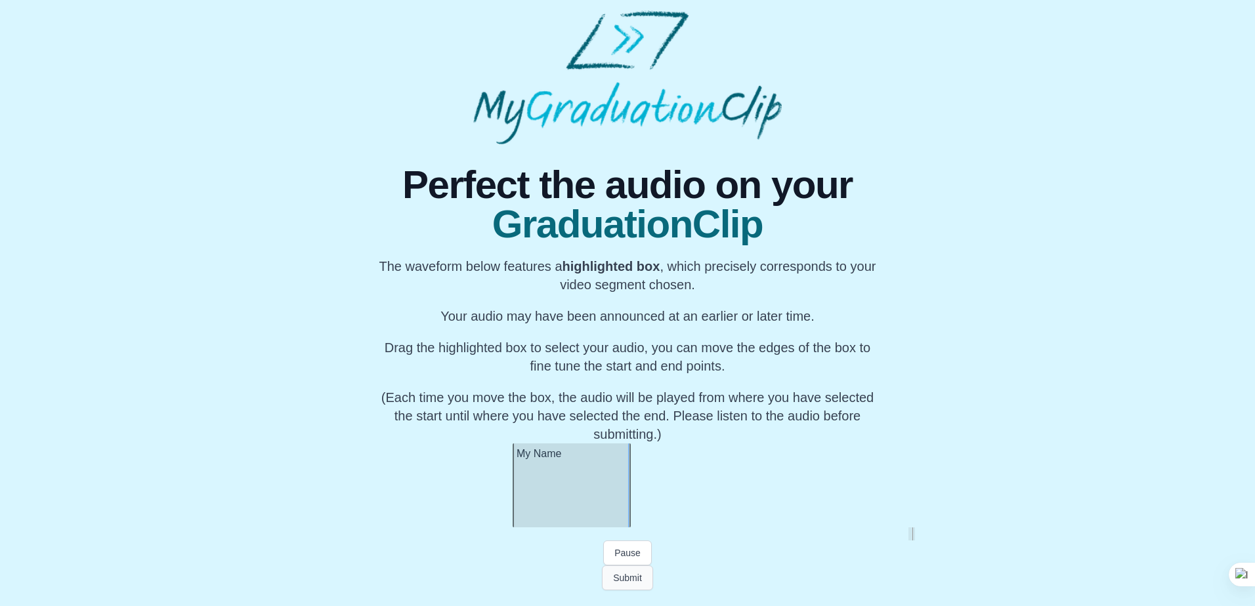
scroll to position [0, 53677]
click at [626, 578] on button "Submit" at bounding box center [627, 578] width 51 height 25
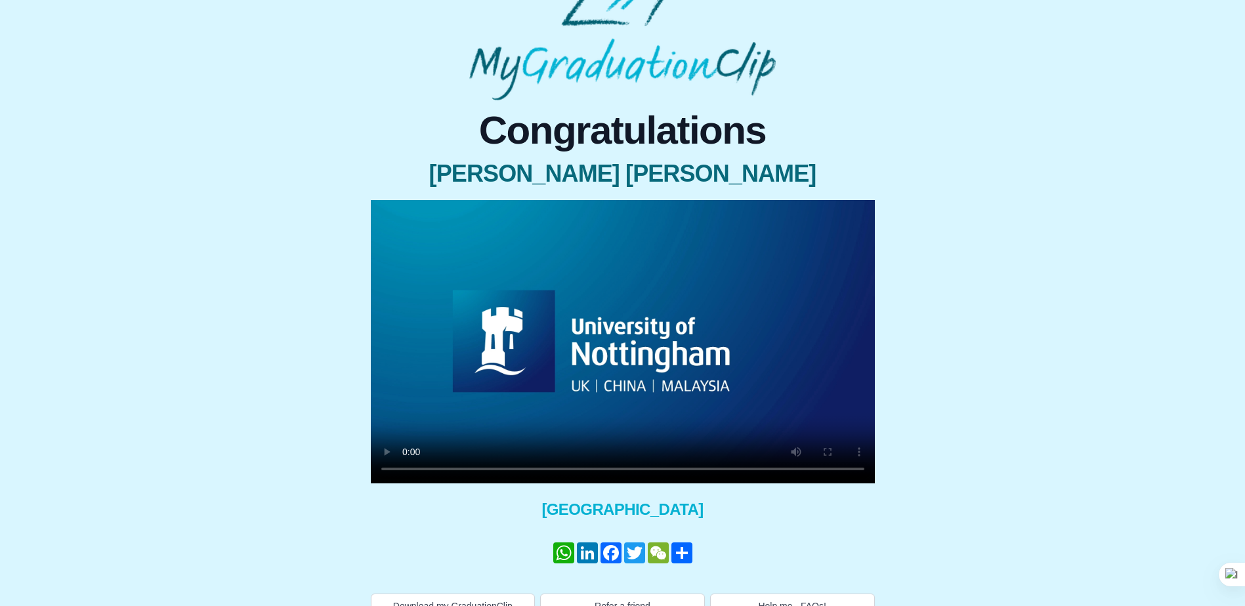
scroll to position [66, 0]
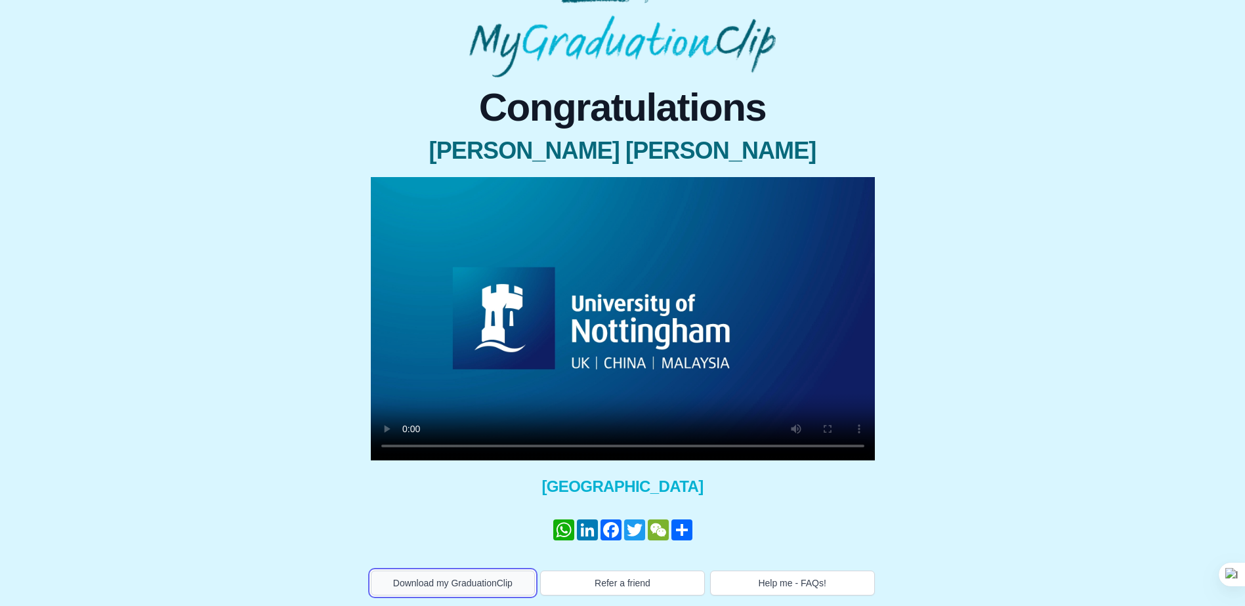
click at [472, 581] on button "Download my GraduationClip" at bounding box center [453, 583] width 165 height 25
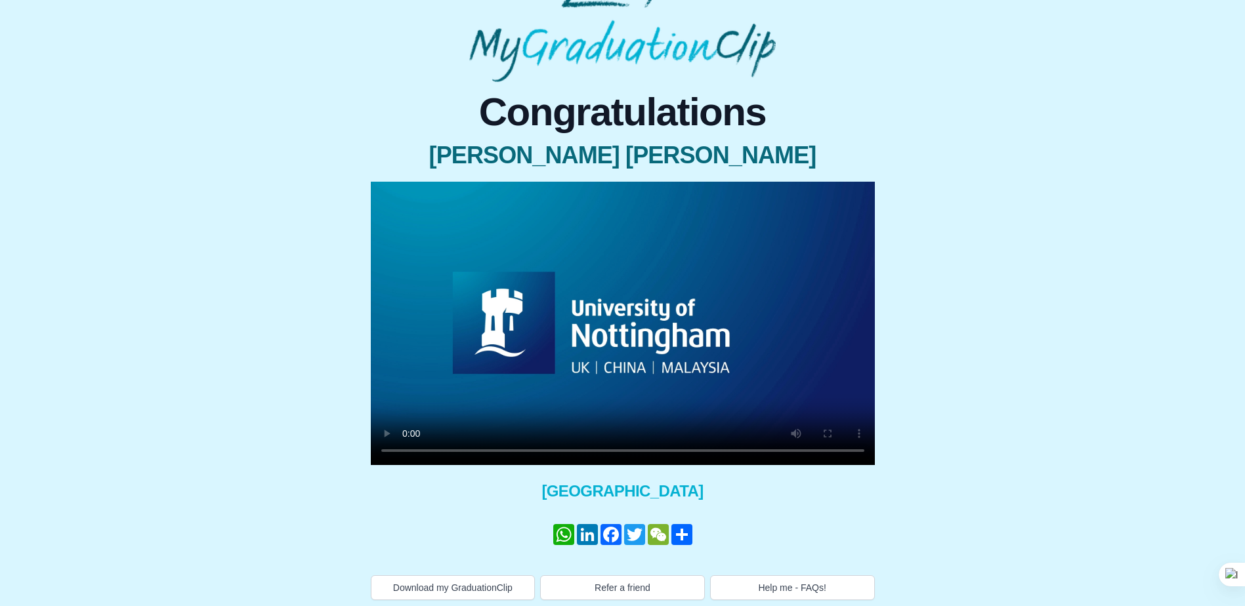
scroll to position [66, 0]
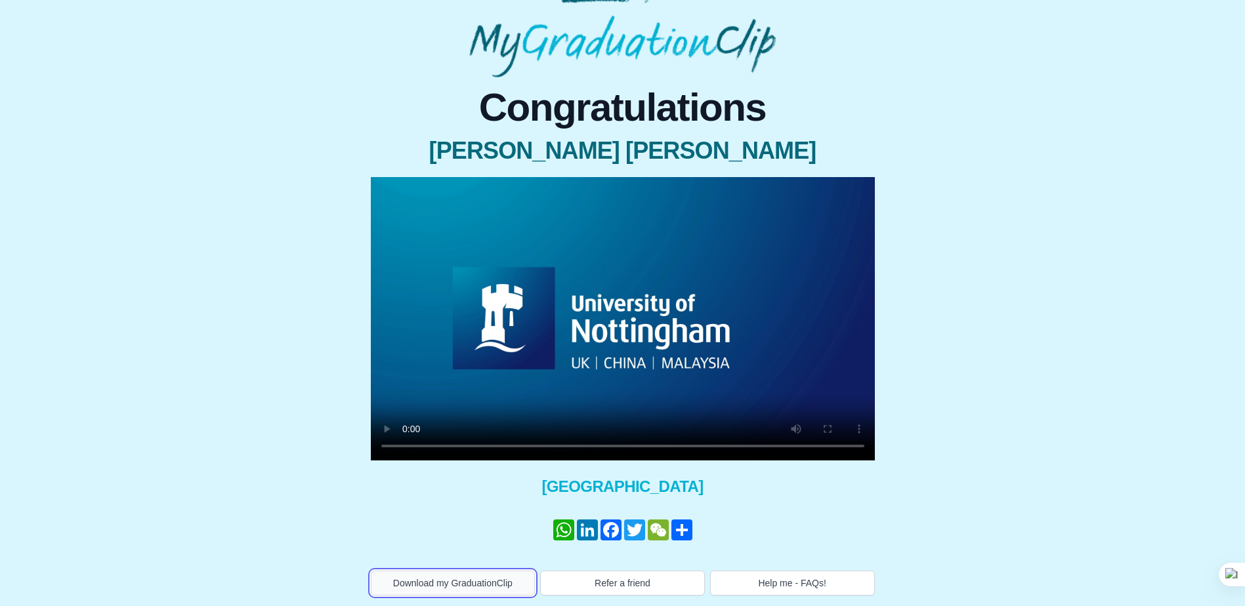
click at [438, 584] on button "Download my GraduationClip" at bounding box center [453, 583] width 165 height 25
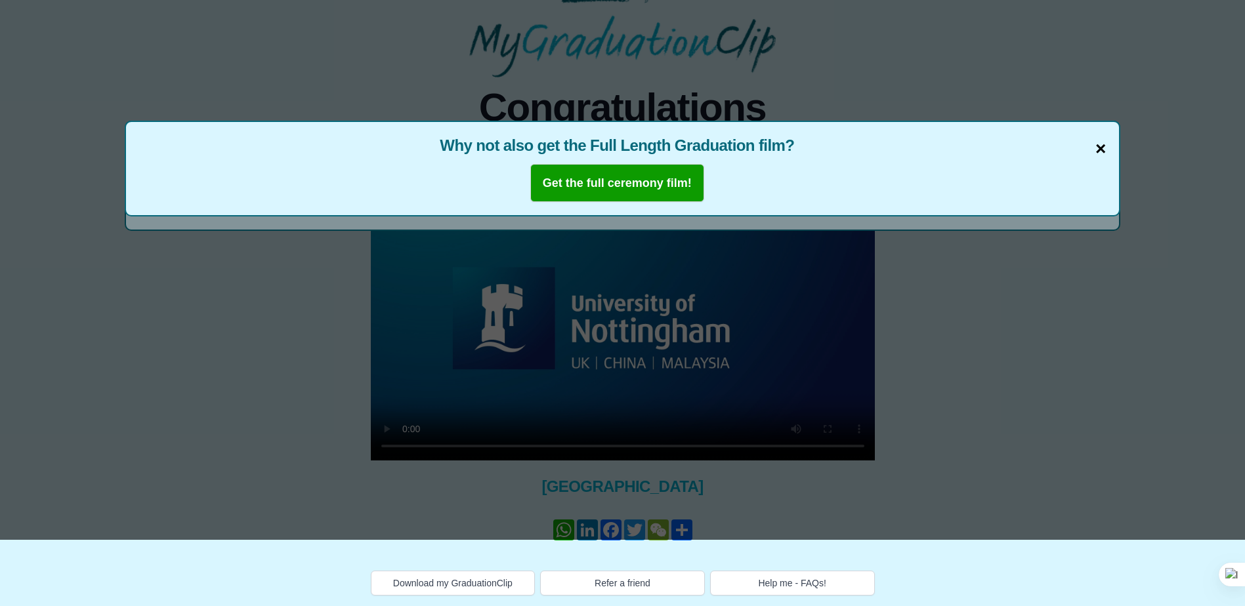
click at [1104, 143] on span "×" at bounding box center [1100, 149] width 10 height 28
